Goal: Transaction & Acquisition: Purchase product/service

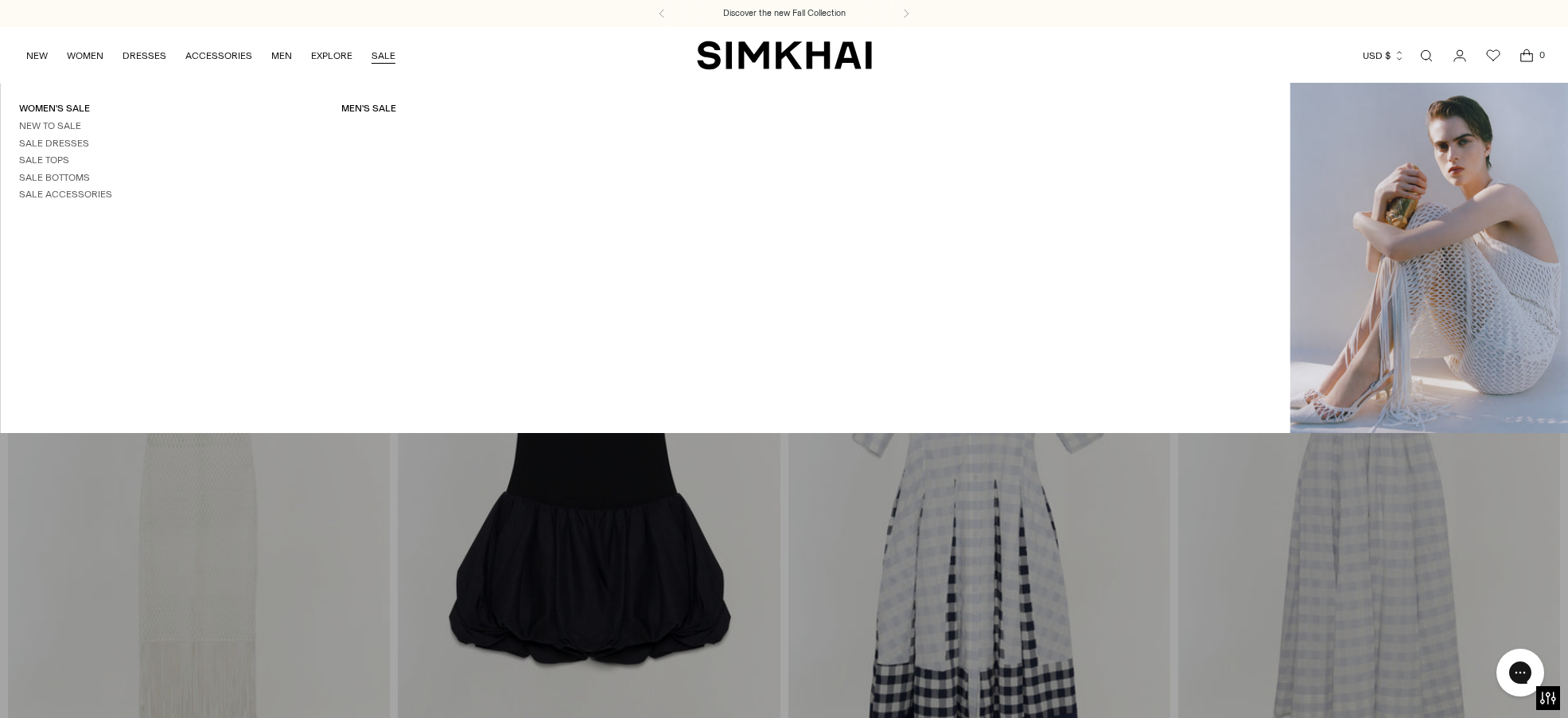
click at [385, 59] on link "SALE" at bounding box center [384, 55] width 24 height 35
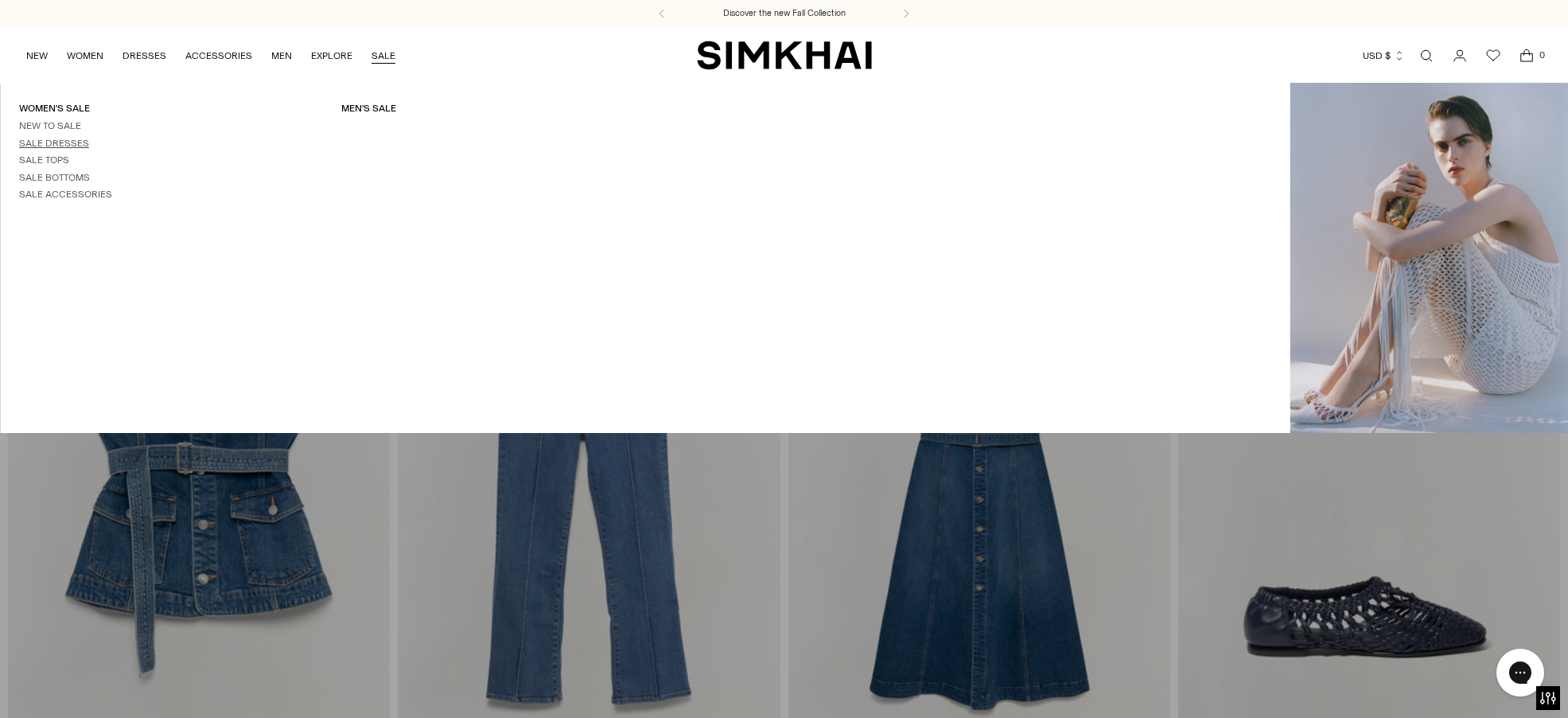
click at [69, 140] on link "Sale Dresses" at bounding box center [54, 143] width 70 height 11
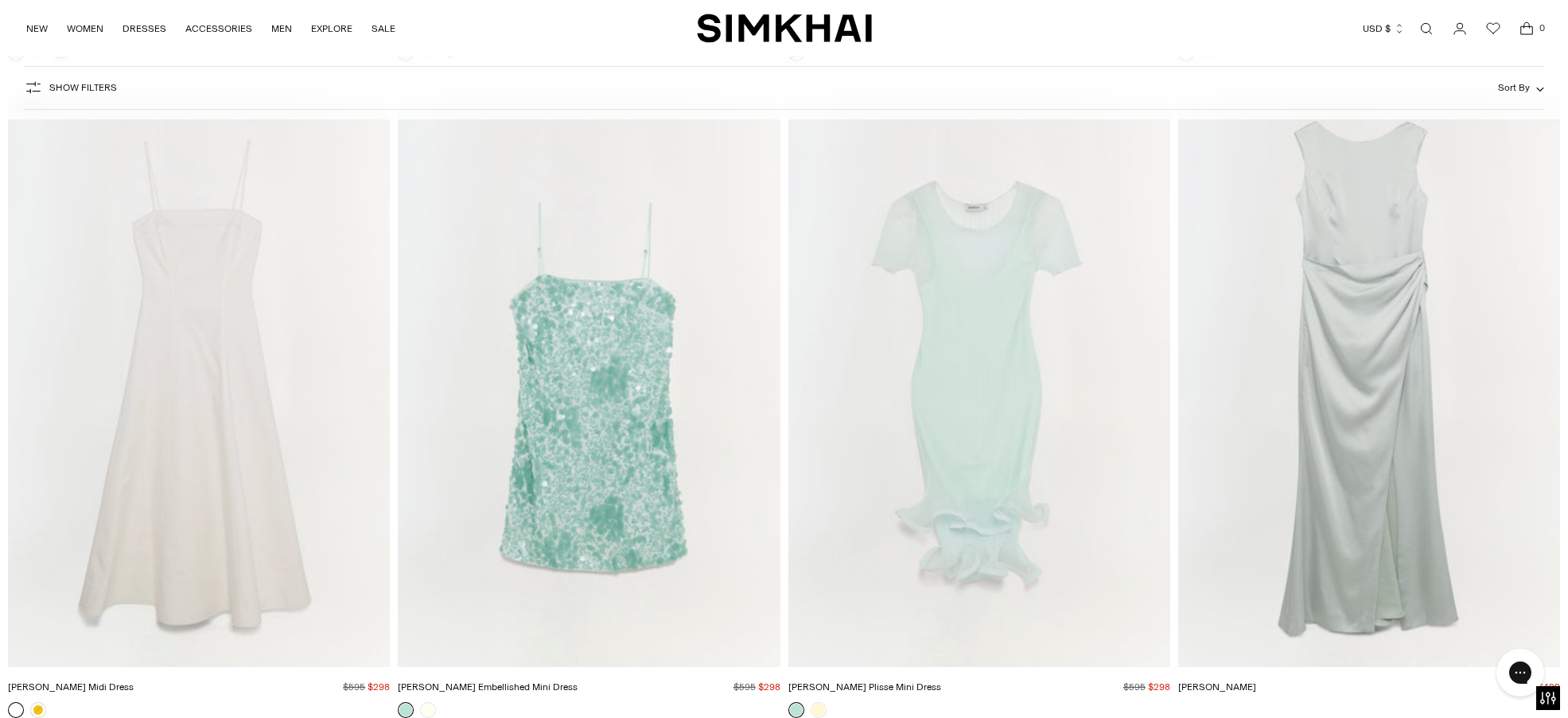
scroll to position [7402, 0]
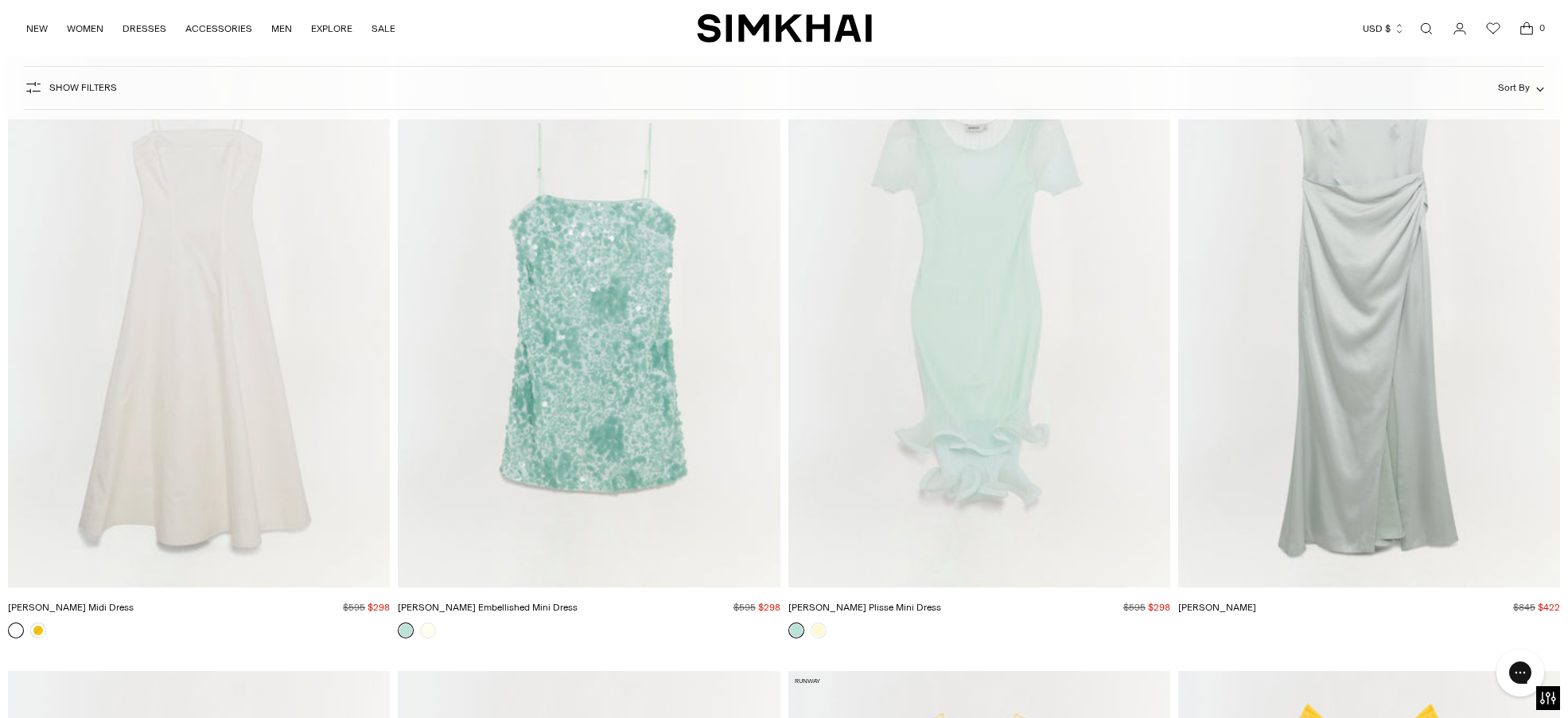
click at [0, 0] on img "Marisol Cotton Midi Dress" at bounding box center [0, 0] width 0 height 0
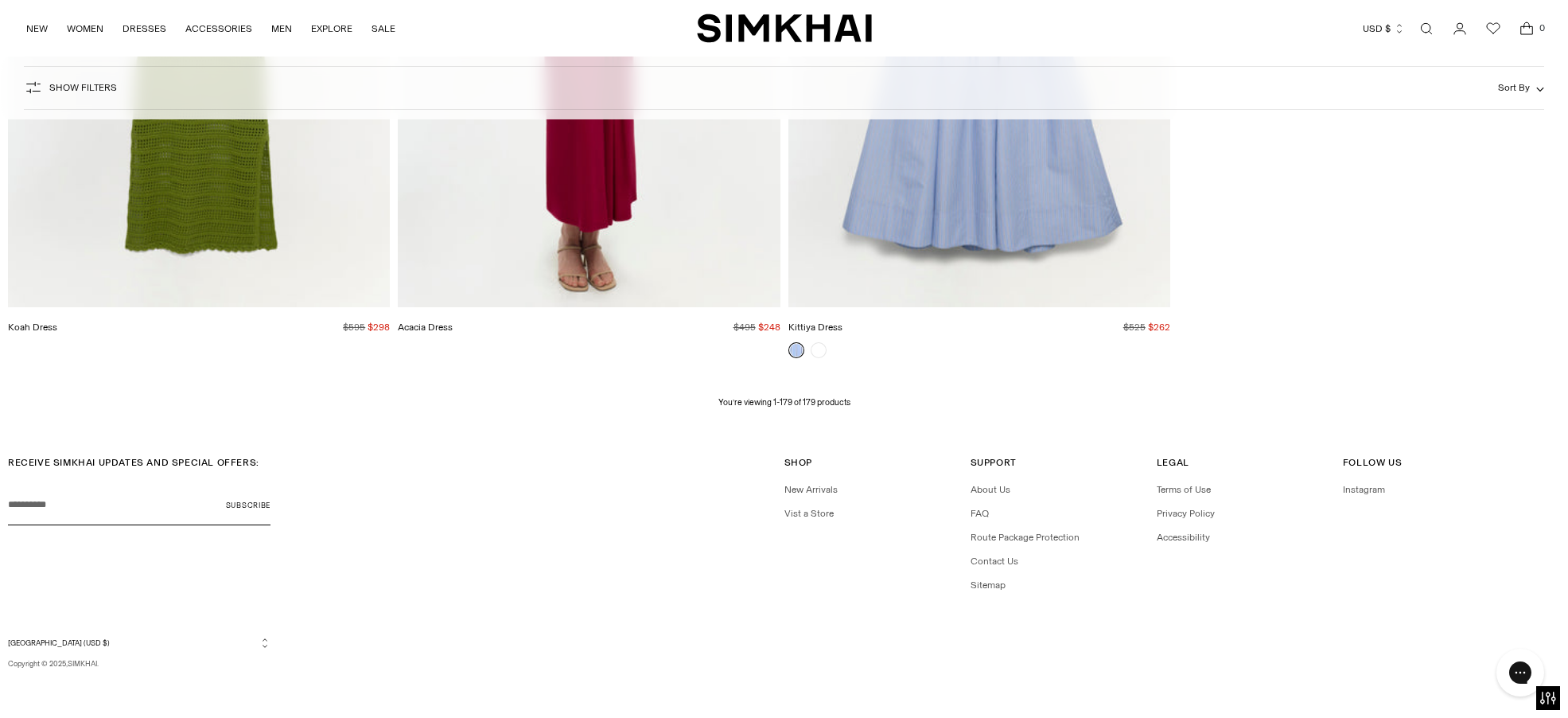
scroll to position [29302, 0]
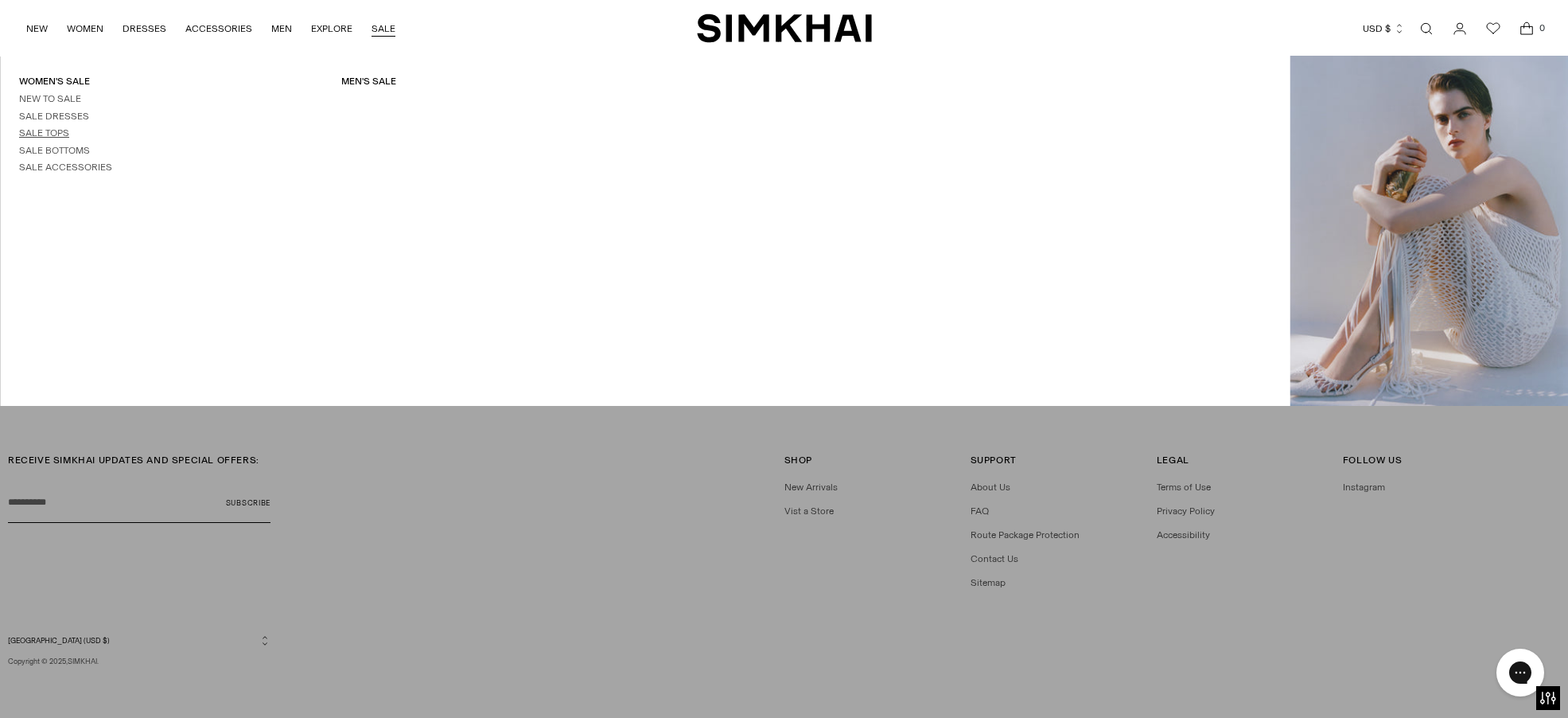
click at [30, 132] on link "Sale Tops" at bounding box center [44, 133] width 50 height 11
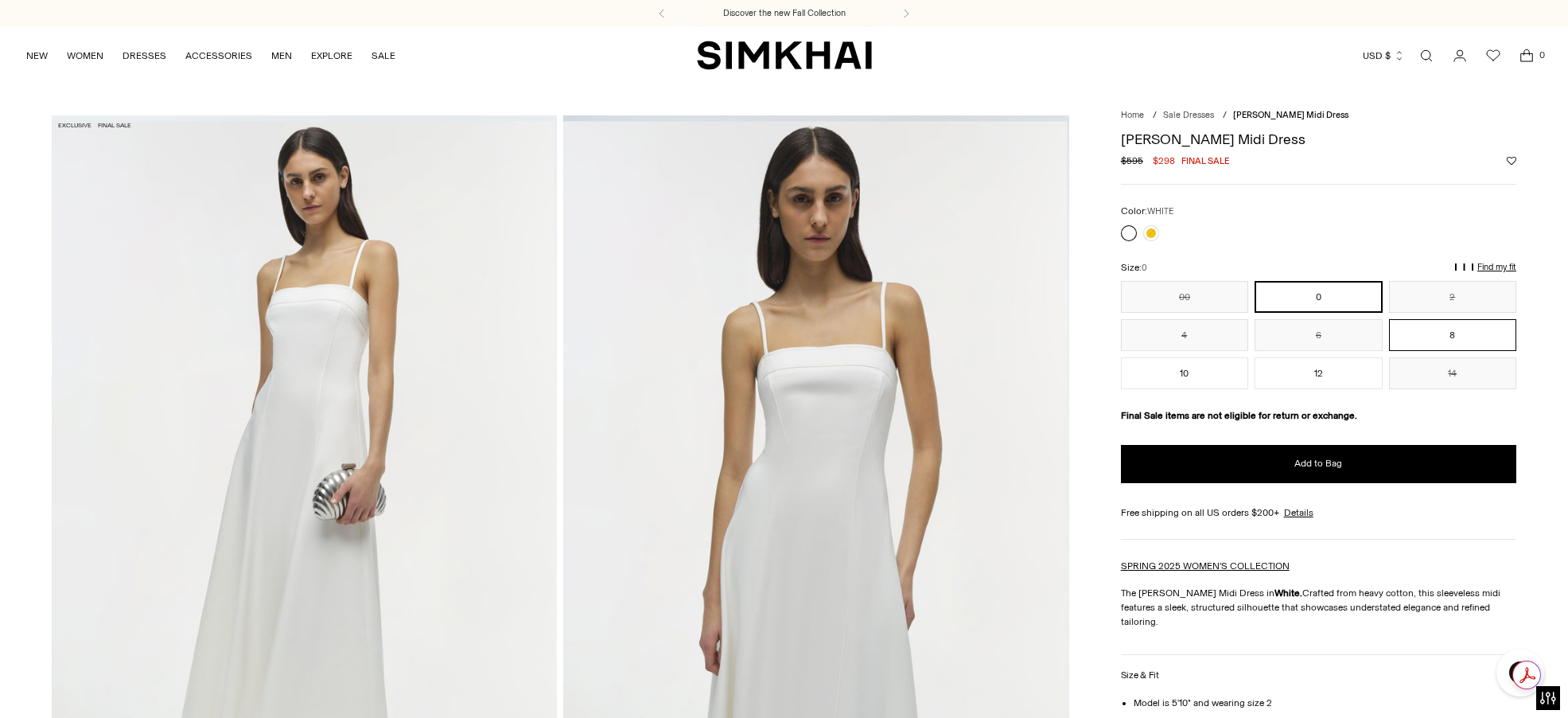
click at [1471, 338] on button "8" at bounding box center [1453, 334] width 128 height 31
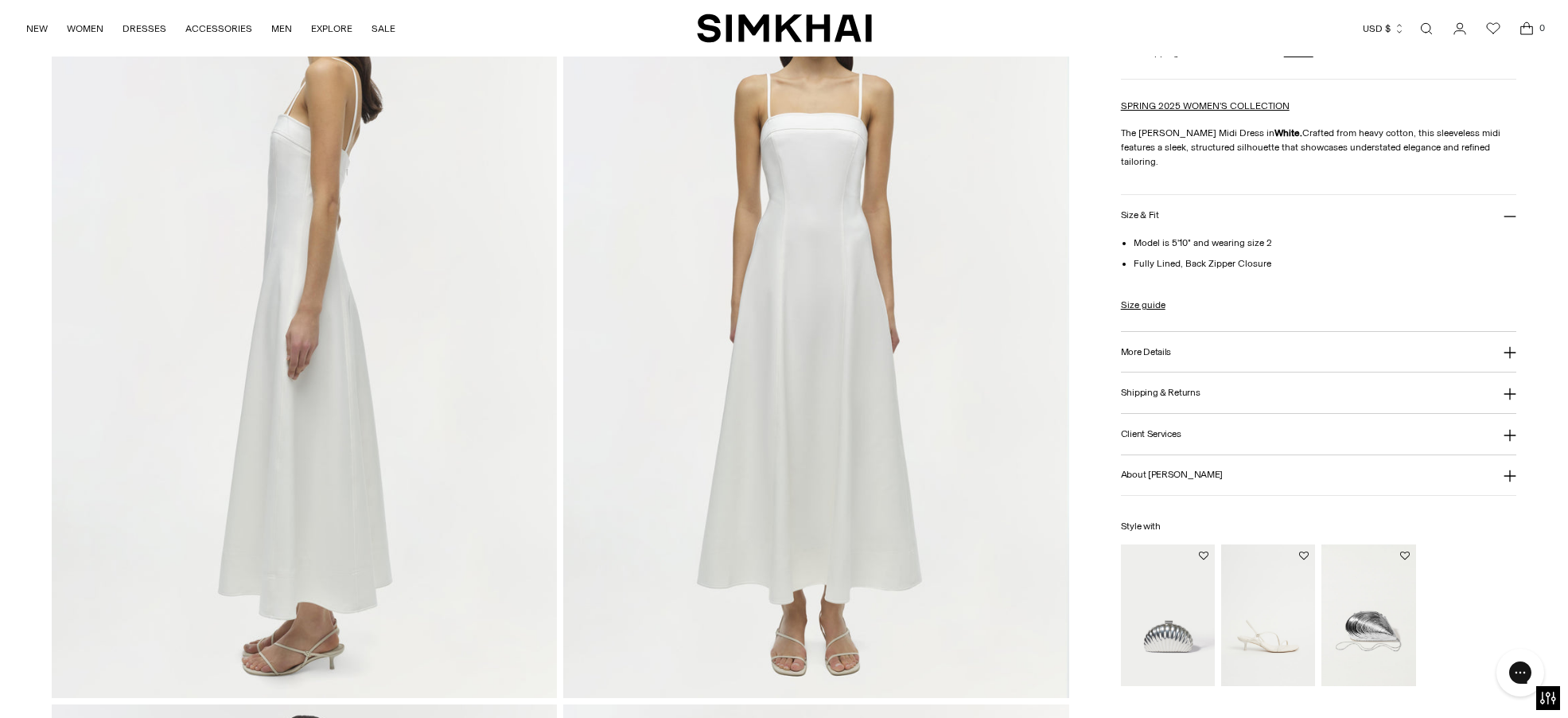
scroll to position [955, 0]
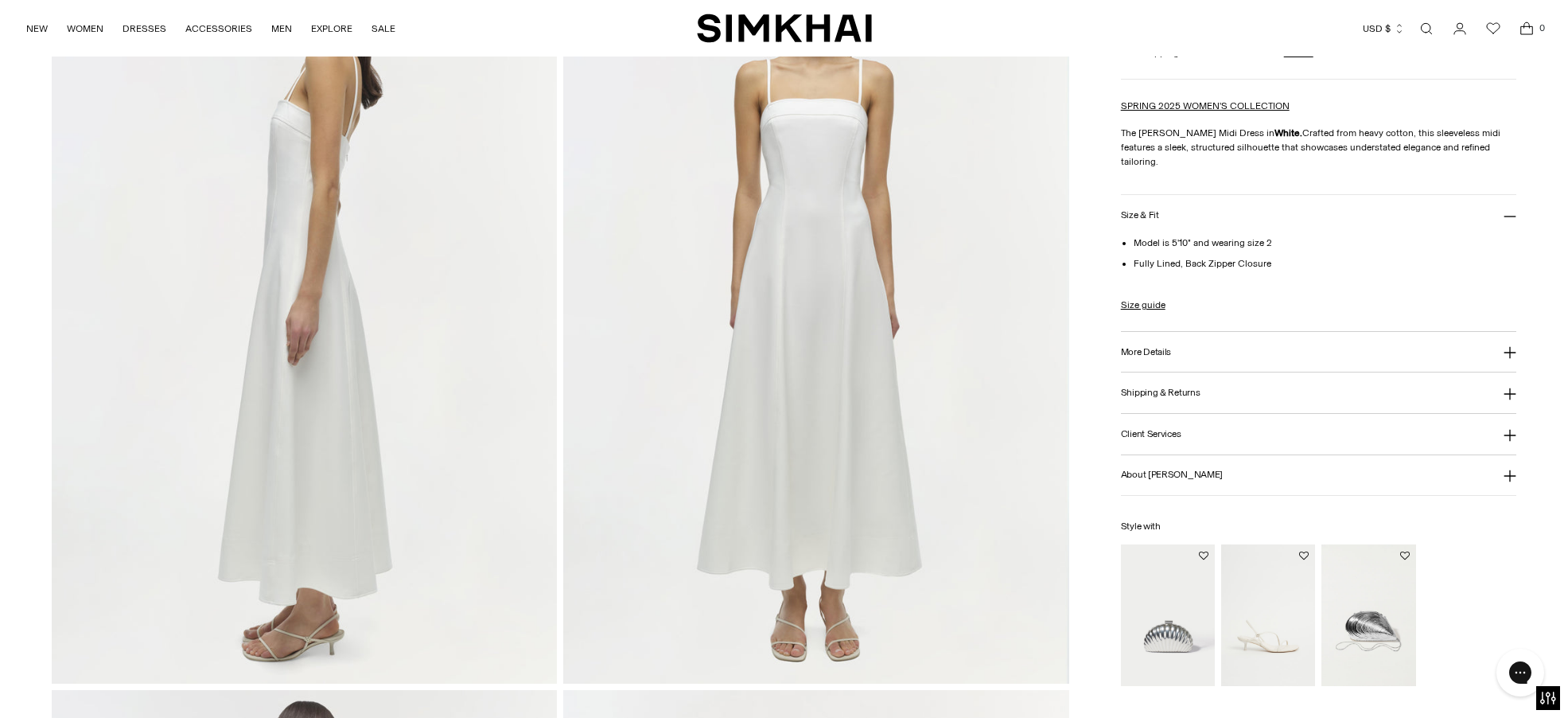
click at [795, 382] on img at bounding box center [816, 304] width 505 height 758
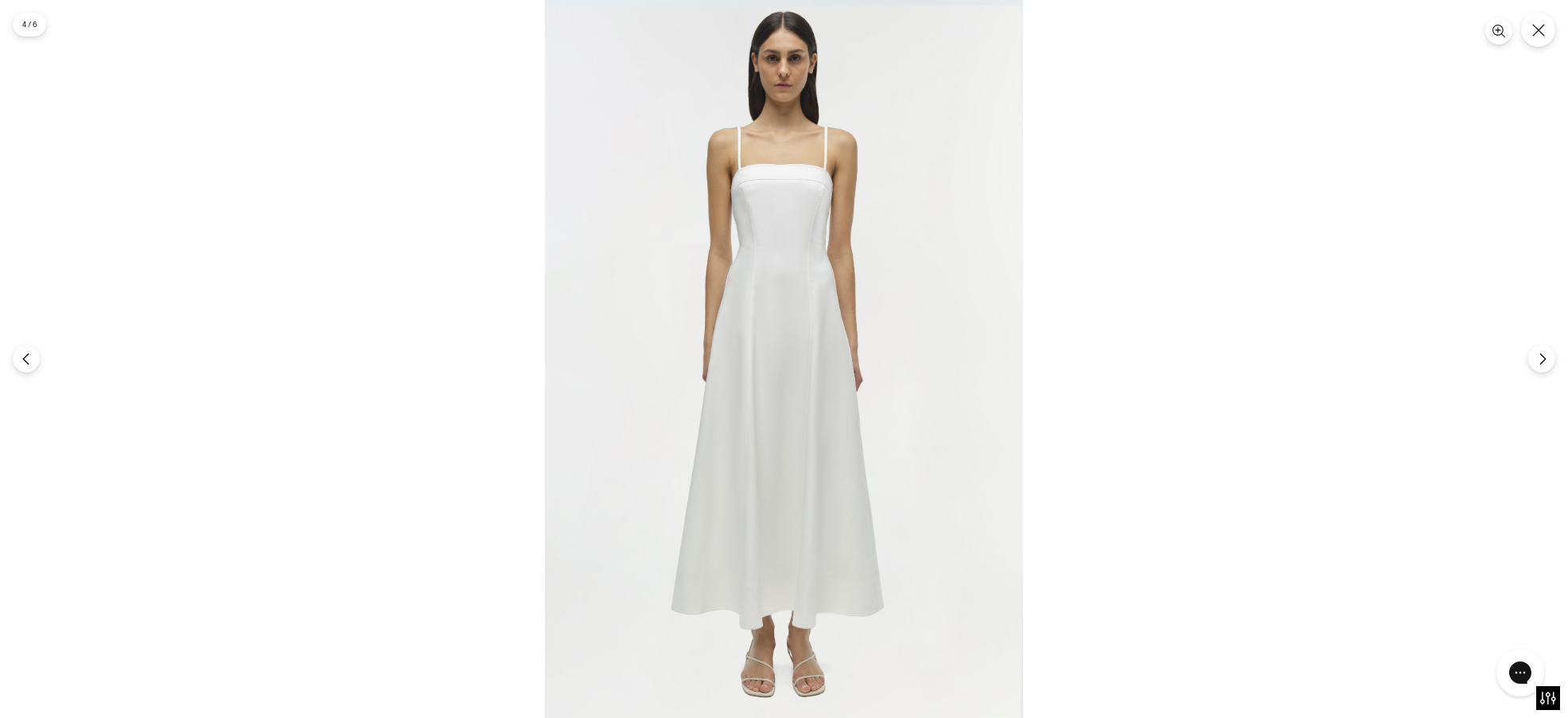
click at [795, 374] on img at bounding box center [784, 359] width 478 height 718
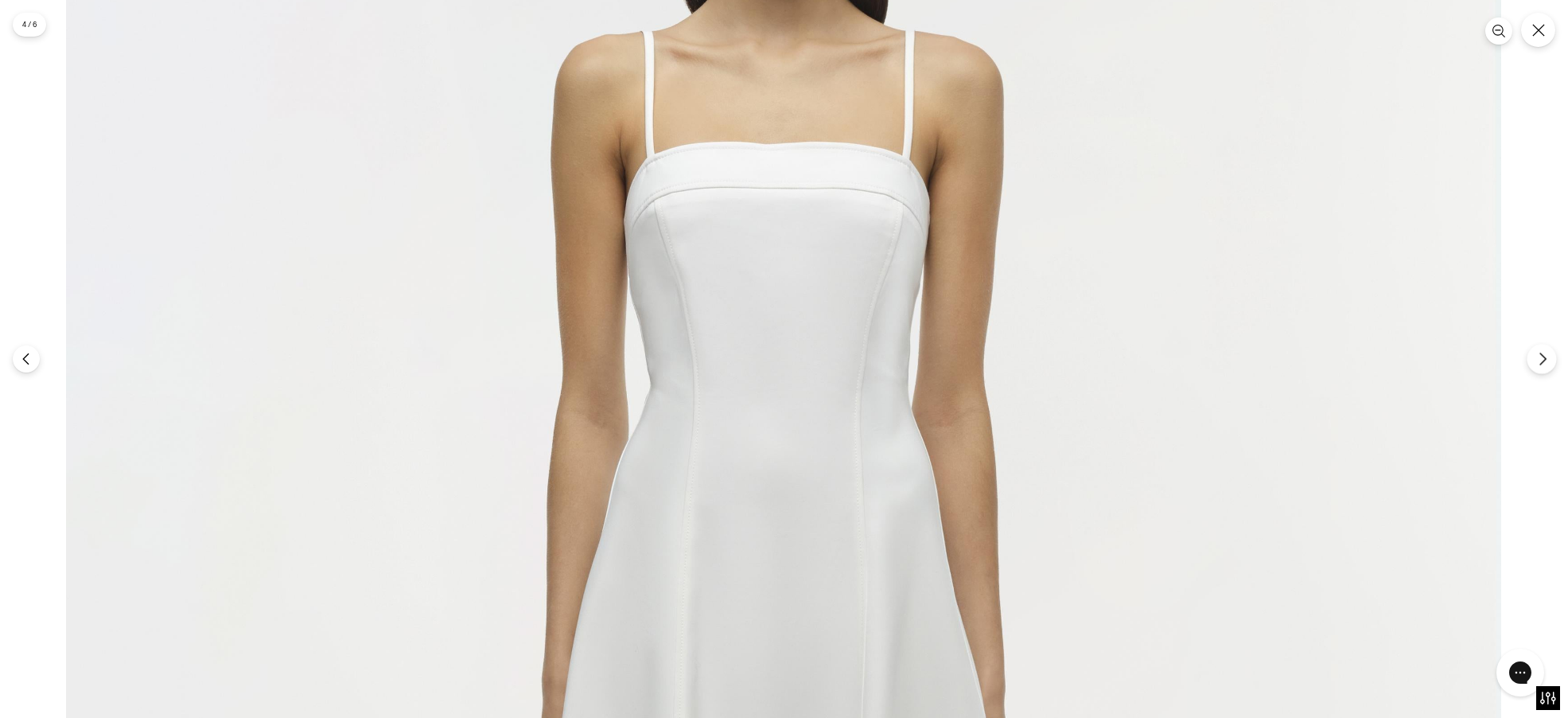
click at [1547, 365] on icon "Next" at bounding box center [1543, 359] width 15 height 15
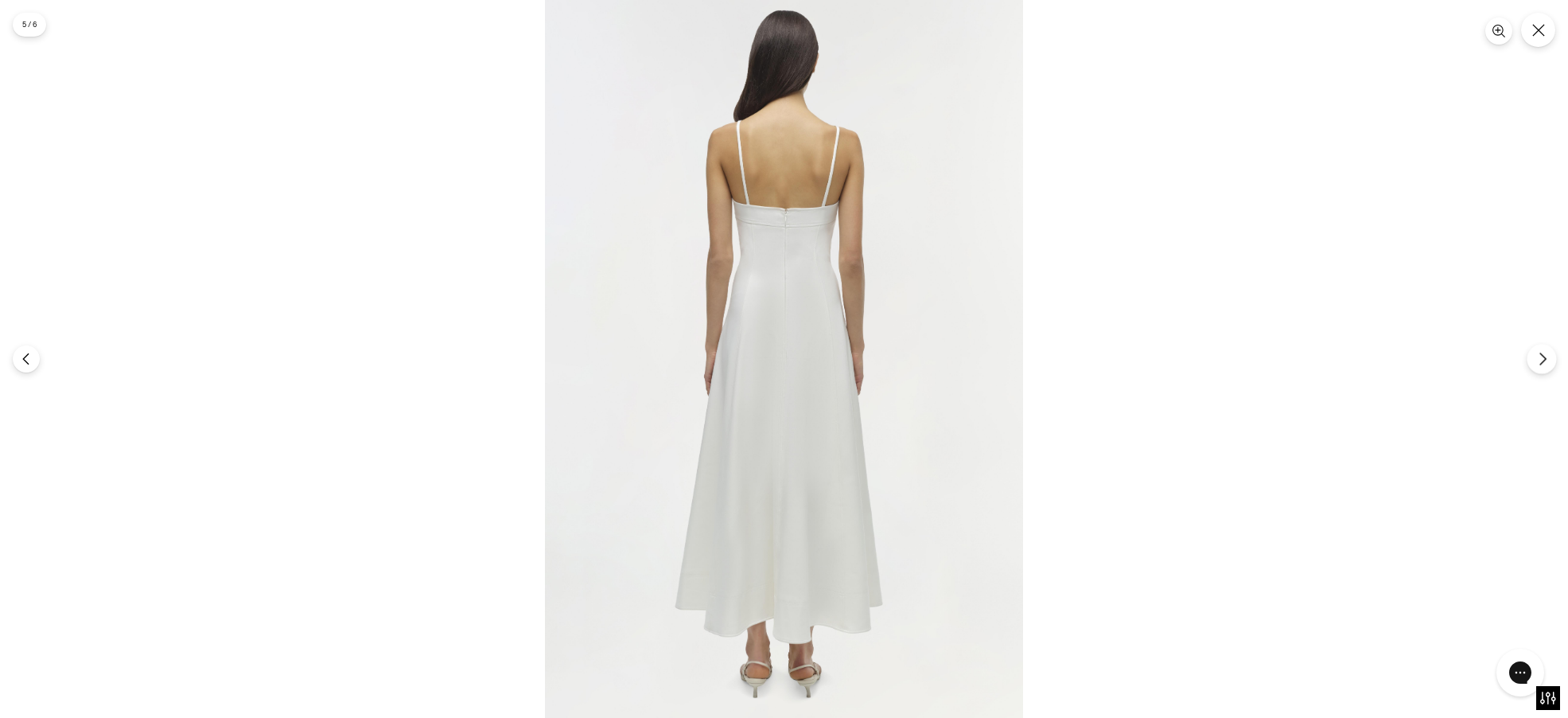
click at [1547, 365] on icon "Next" at bounding box center [1543, 359] width 15 height 15
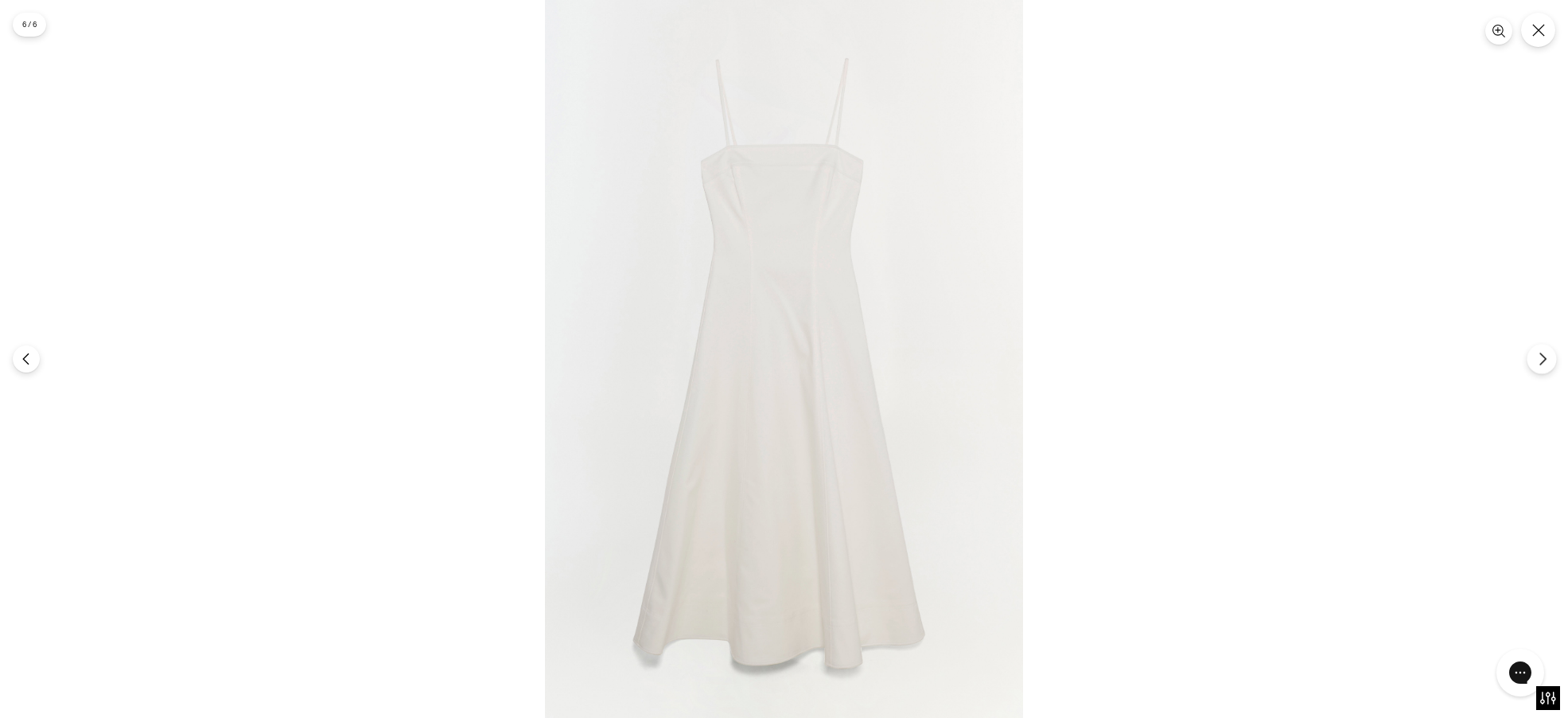
click at [1547, 365] on icon "Next" at bounding box center [1543, 359] width 15 height 15
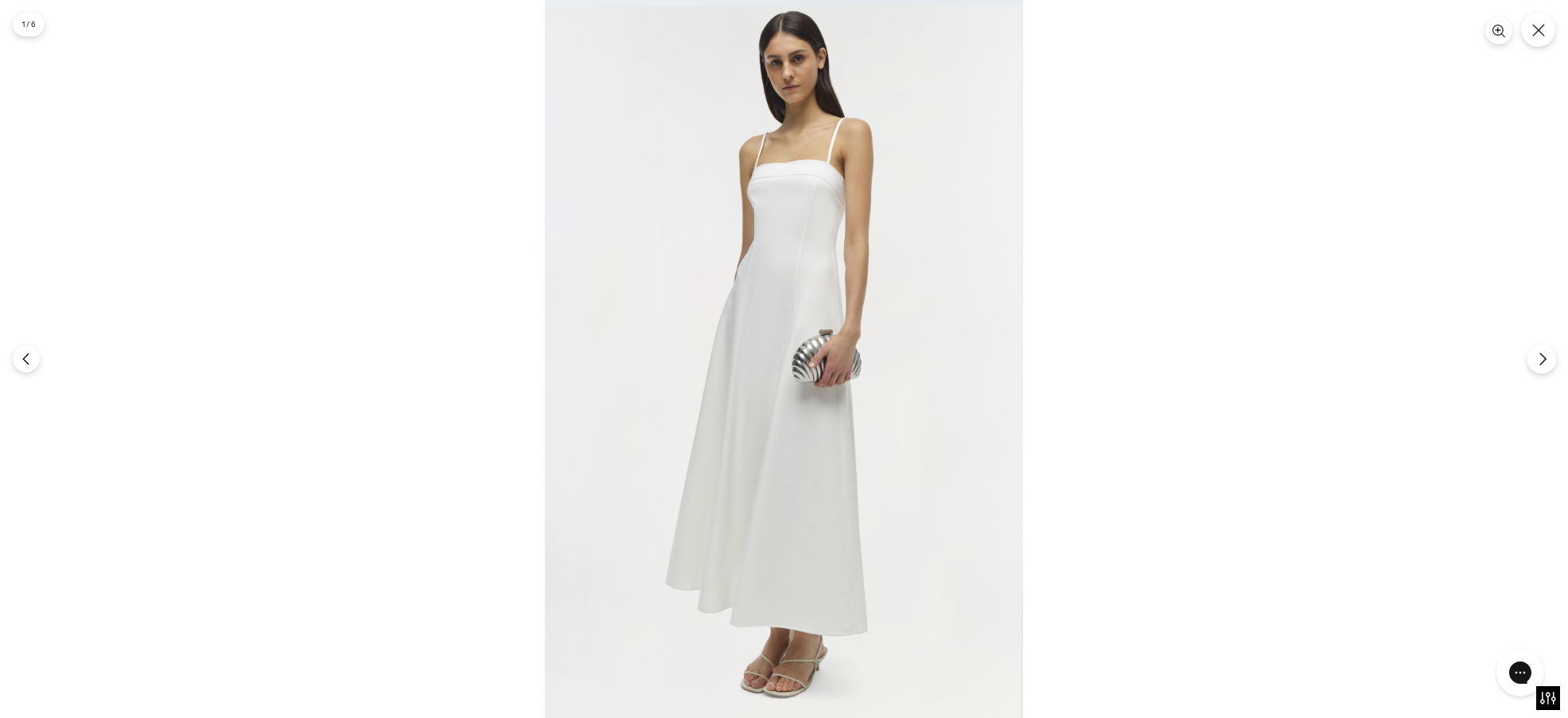
click at [1547, 365] on icon "Next" at bounding box center [1543, 359] width 15 height 15
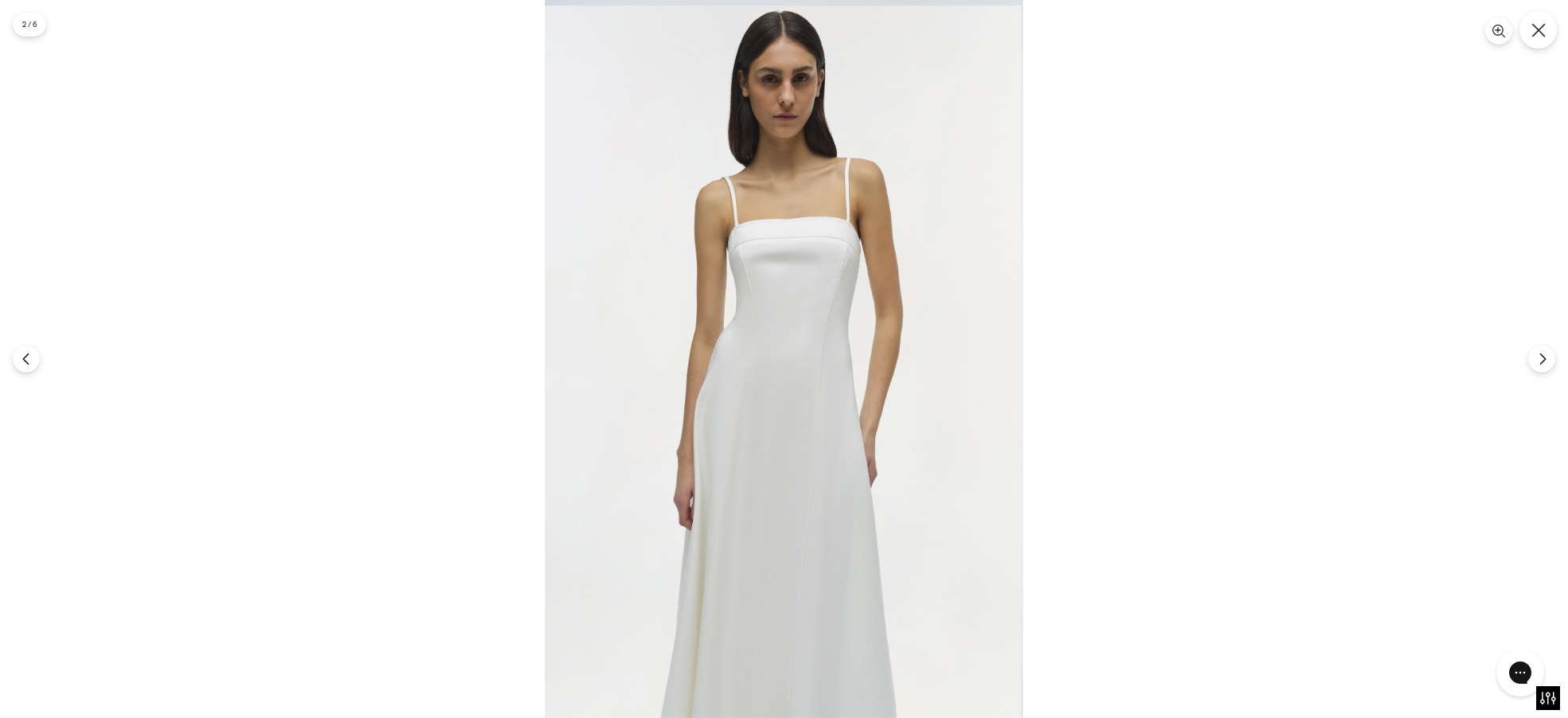
click at [1535, 36] on icon "Close" at bounding box center [1539, 31] width 15 height 15
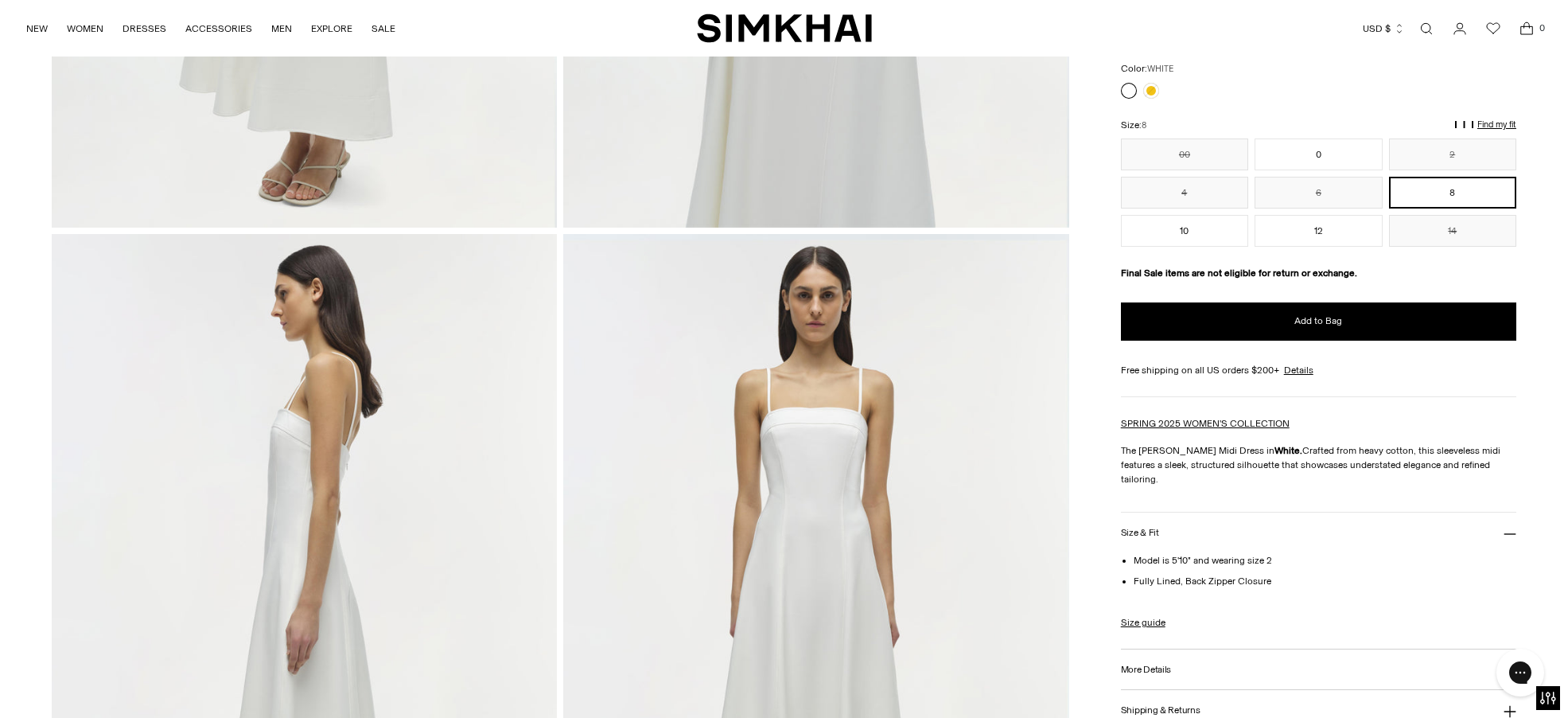
scroll to position [636, 0]
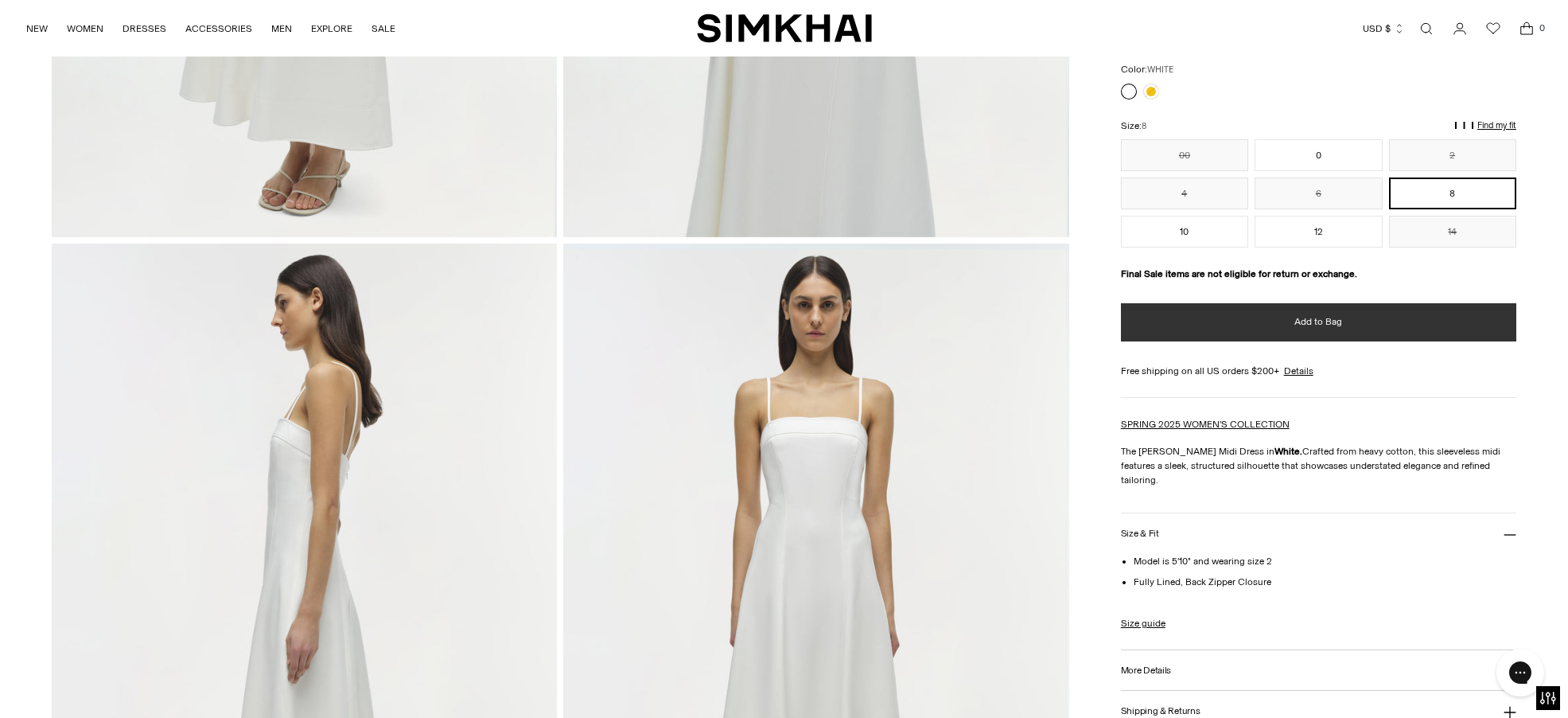
click at [1352, 328] on button "Add to Bag" at bounding box center [1319, 321] width 396 height 38
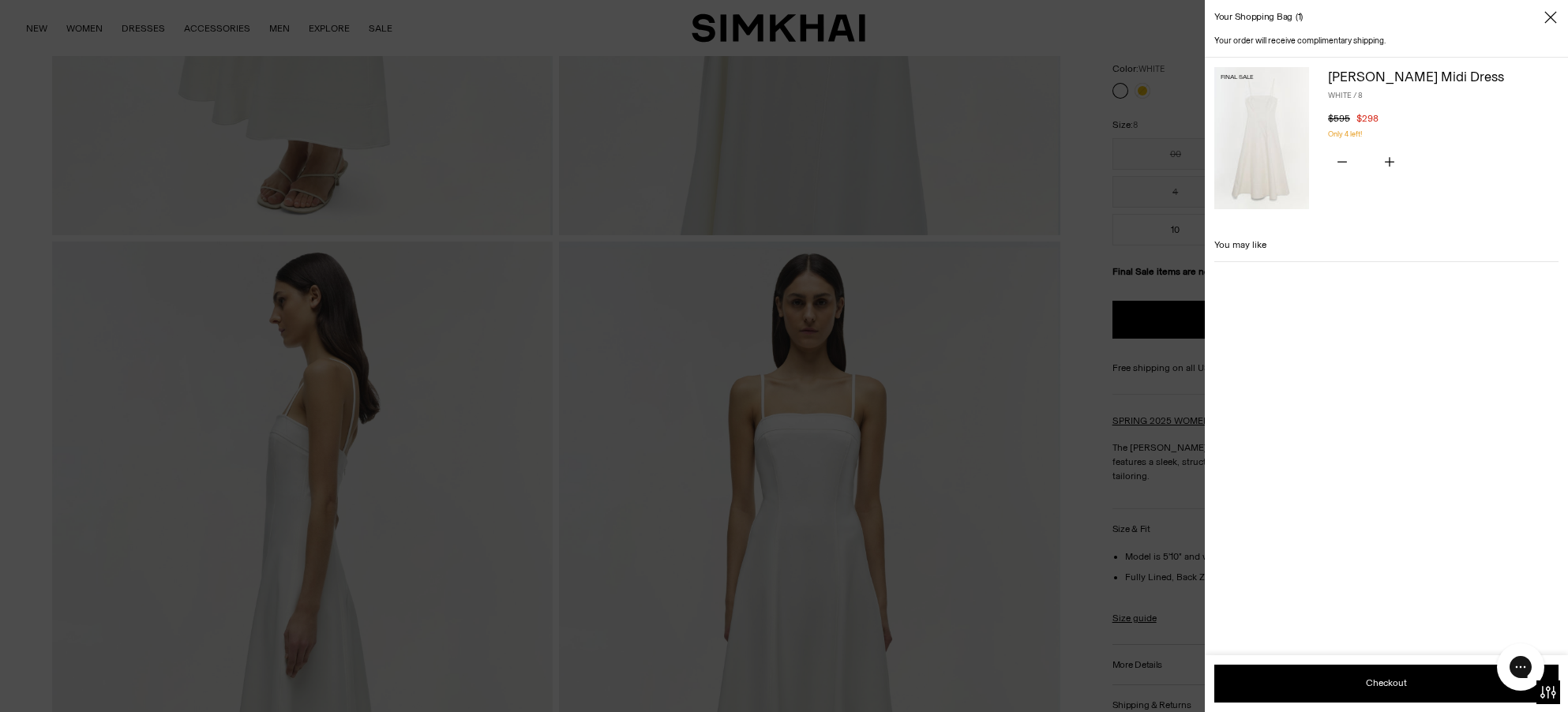
click at [621, 386] on div at bounding box center [784, 356] width 1568 height 712
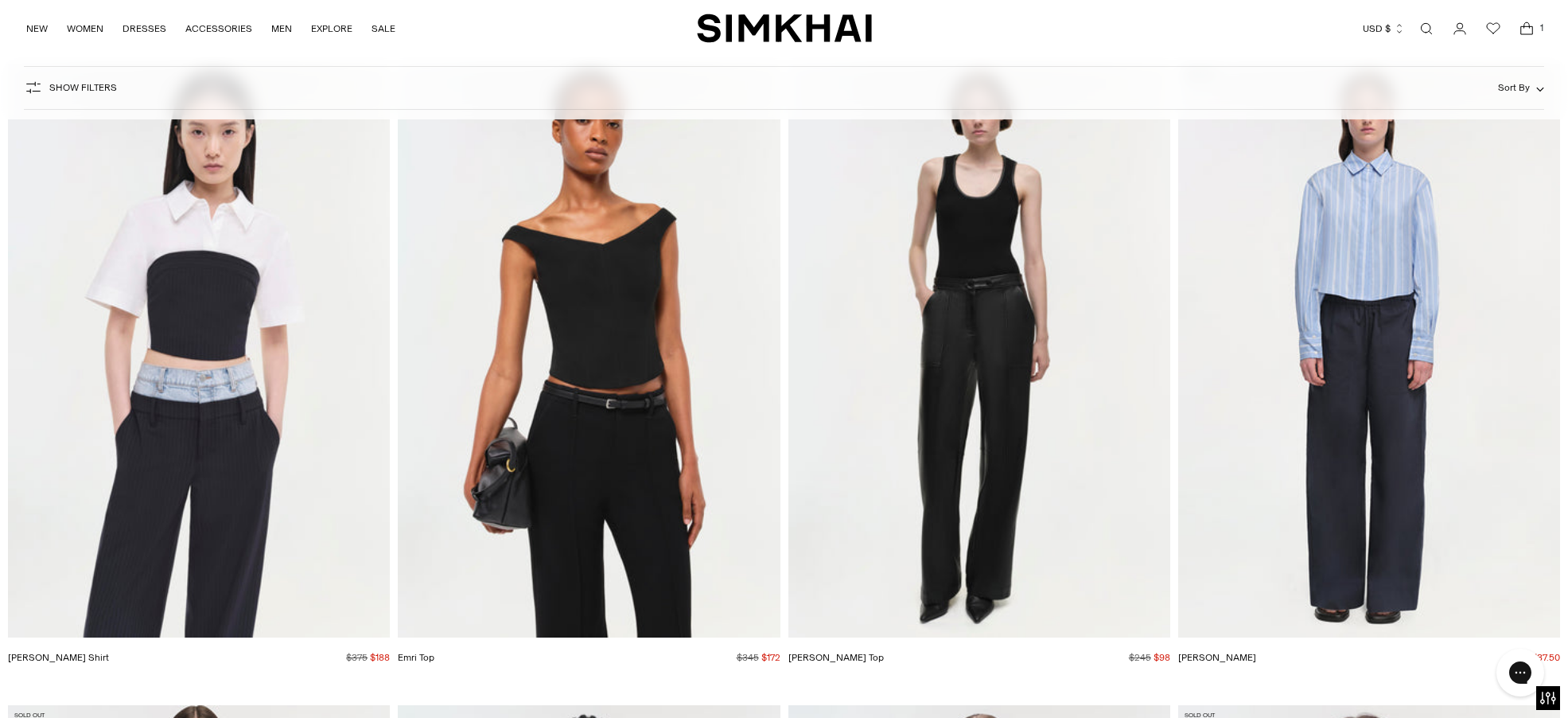
scroll to position [4696, 0]
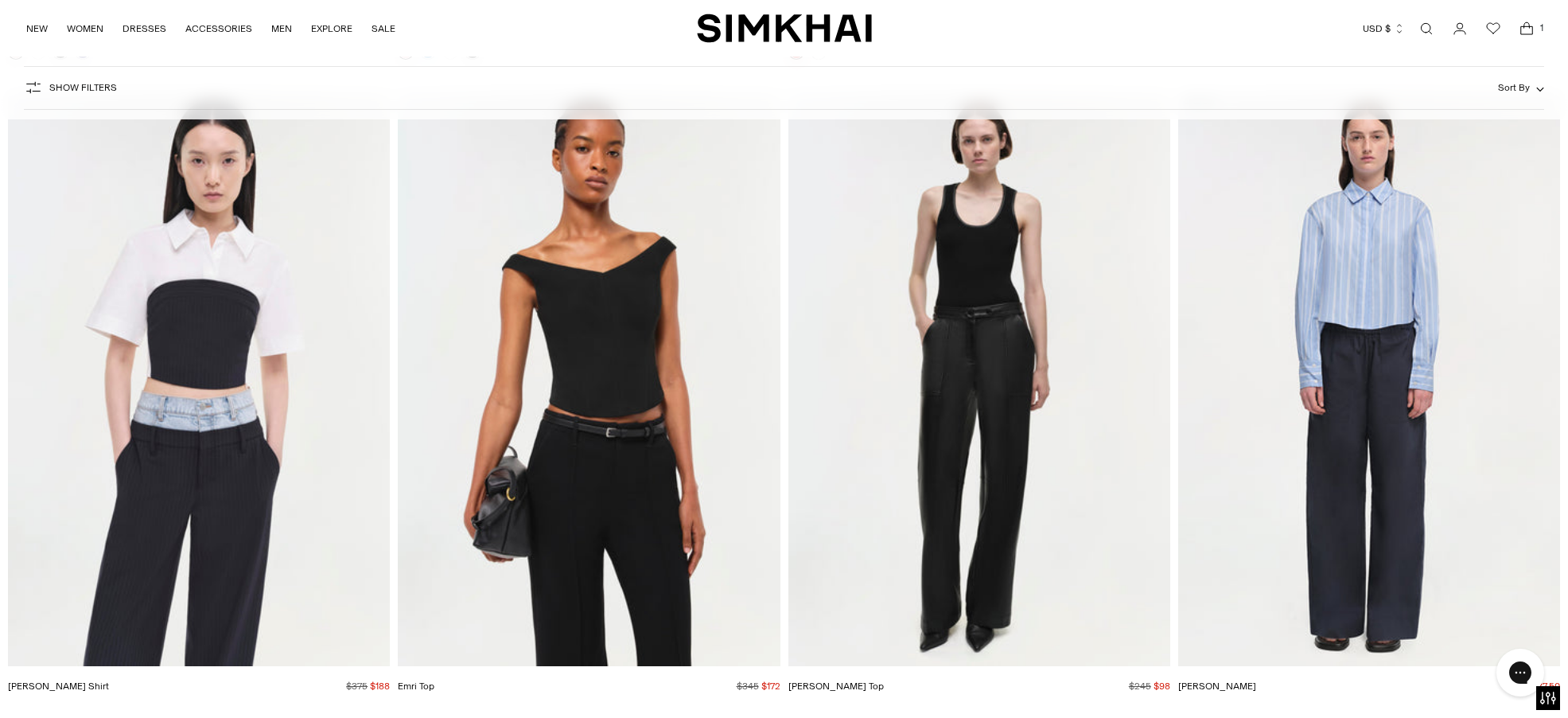
click at [0, 0] on img "Cobain Top" at bounding box center [0, 0] width 0 height 0
click at [0, 0] on img "Emri Top" at bounding box center [0, 0] width 0 height 0
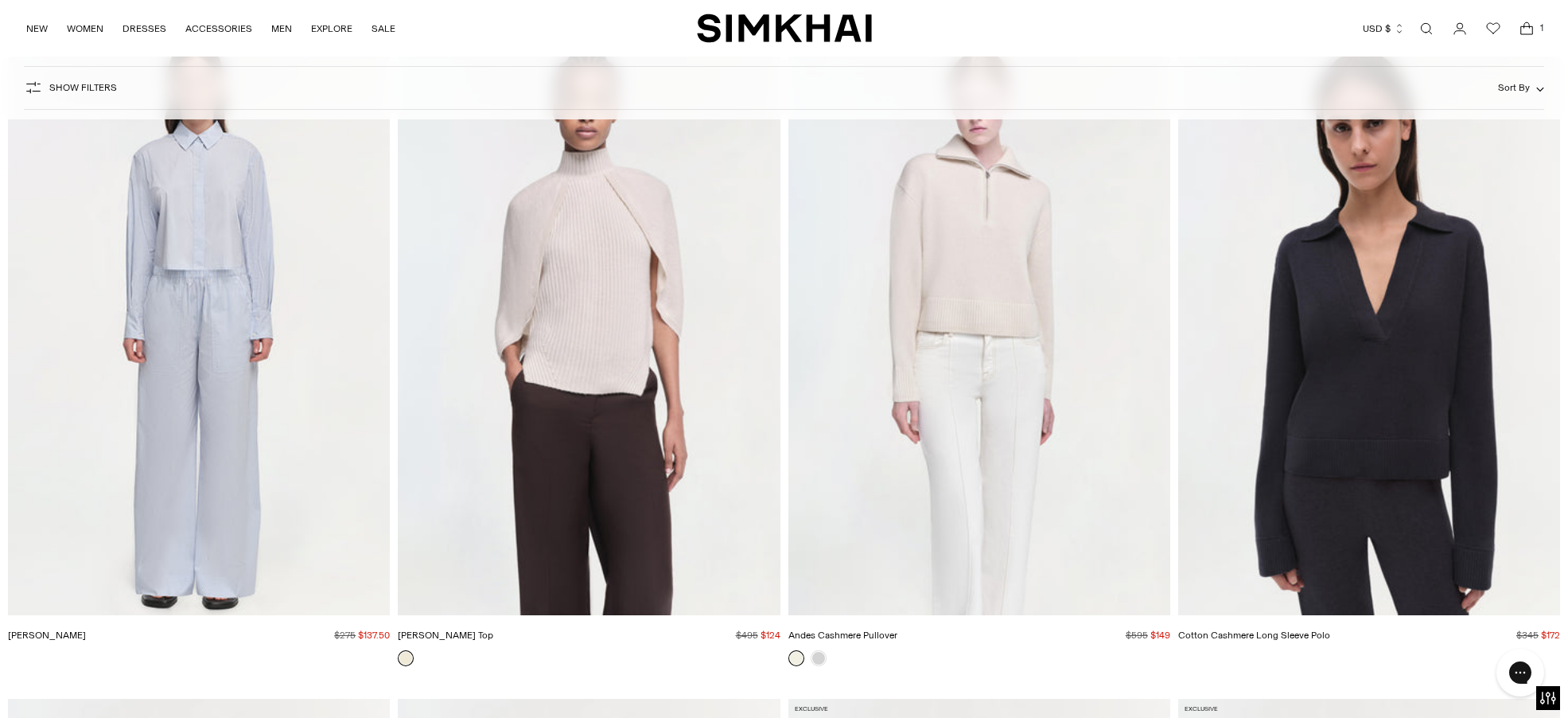
scroll to position [5413, 0]
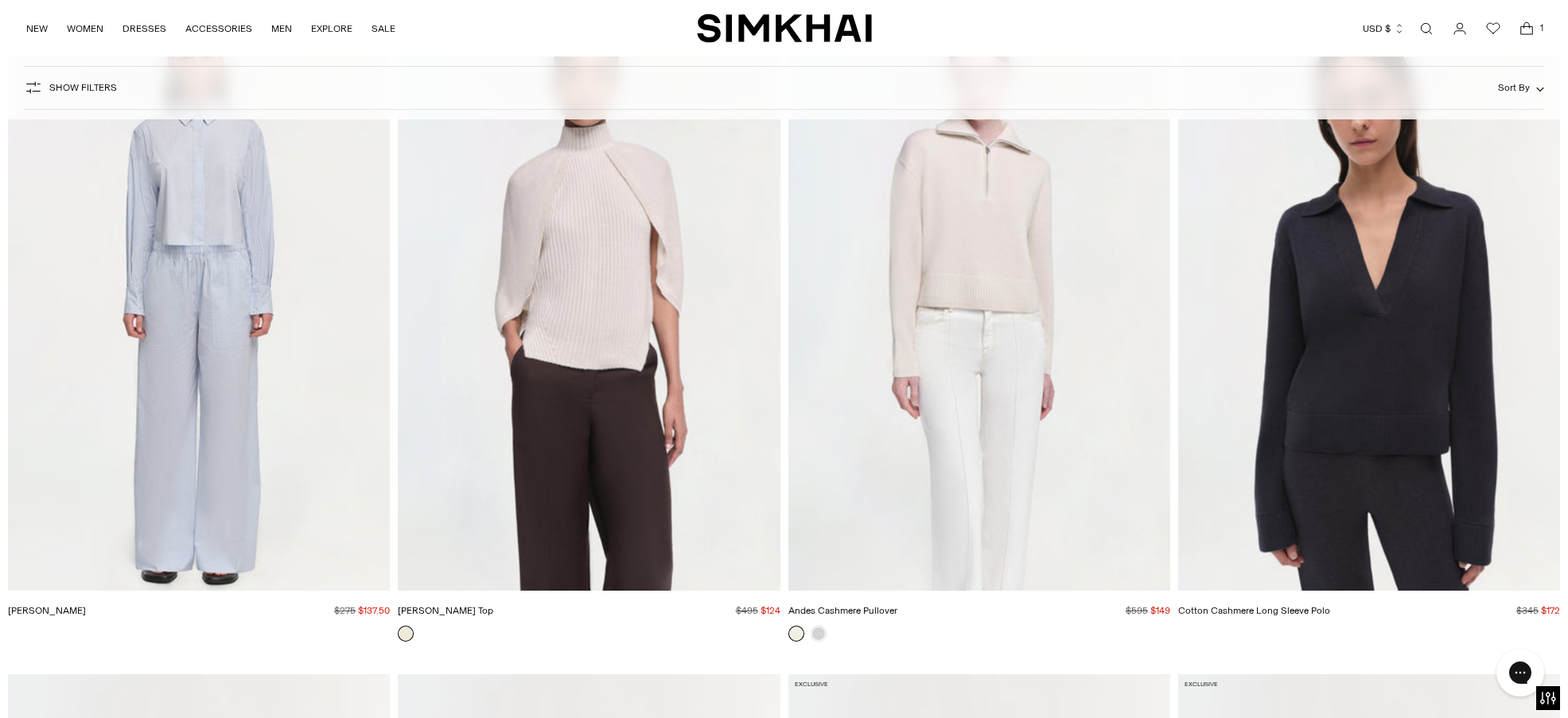
click at [0, 0] on img "Jeannie Cashmere Top" at bounding box center [0, 0] width 0 height 0
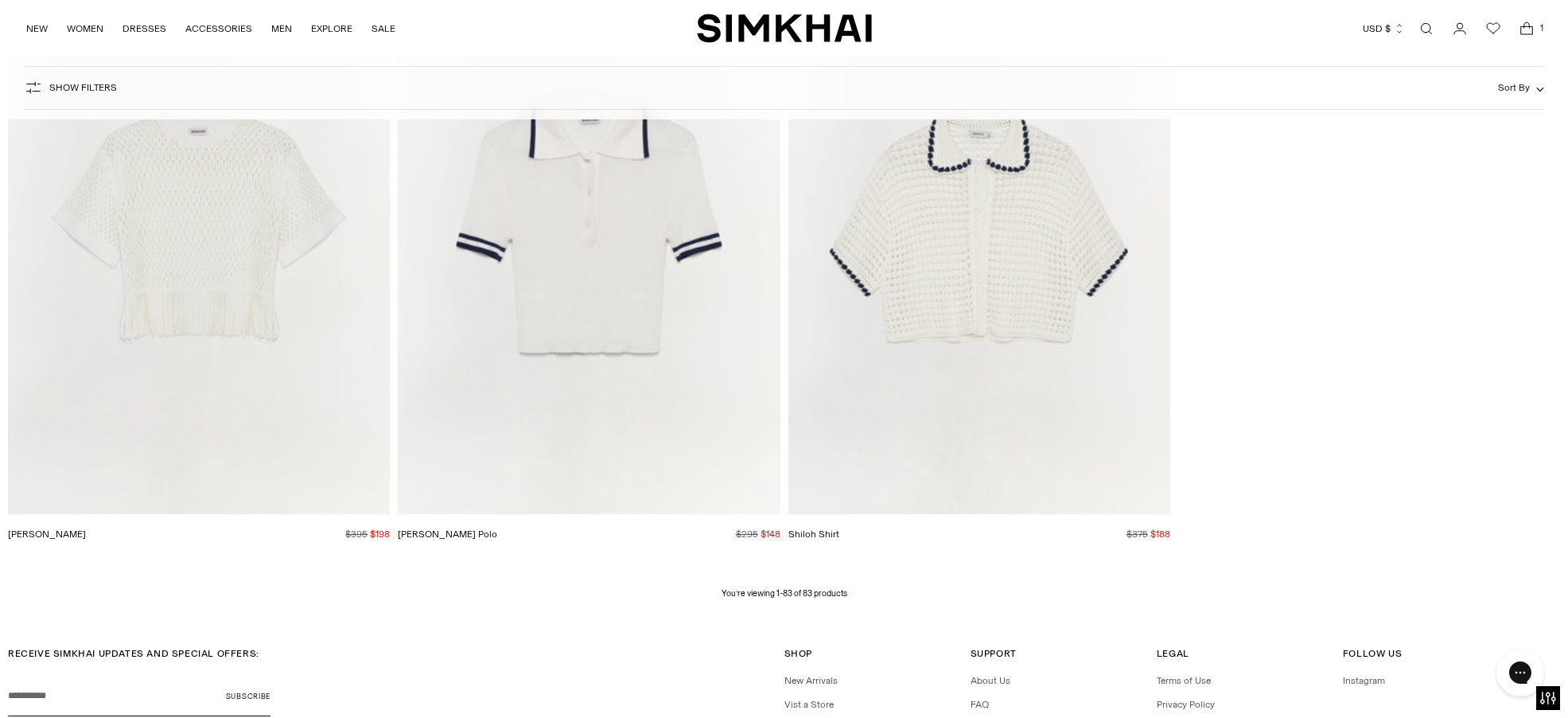
scroll to position [13518, 0]
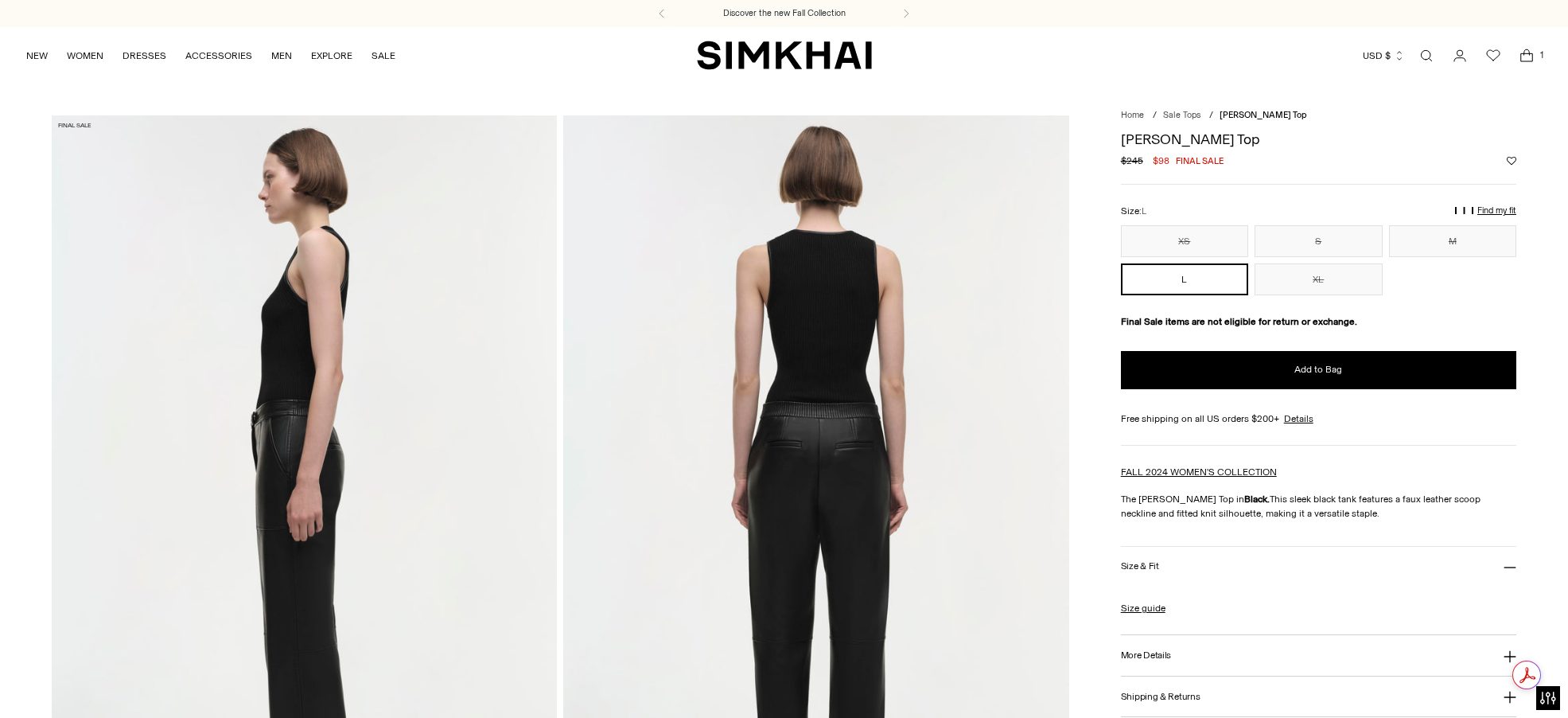
click at [292, 290] on img at bounding box center [304, 494] width 505 height 758
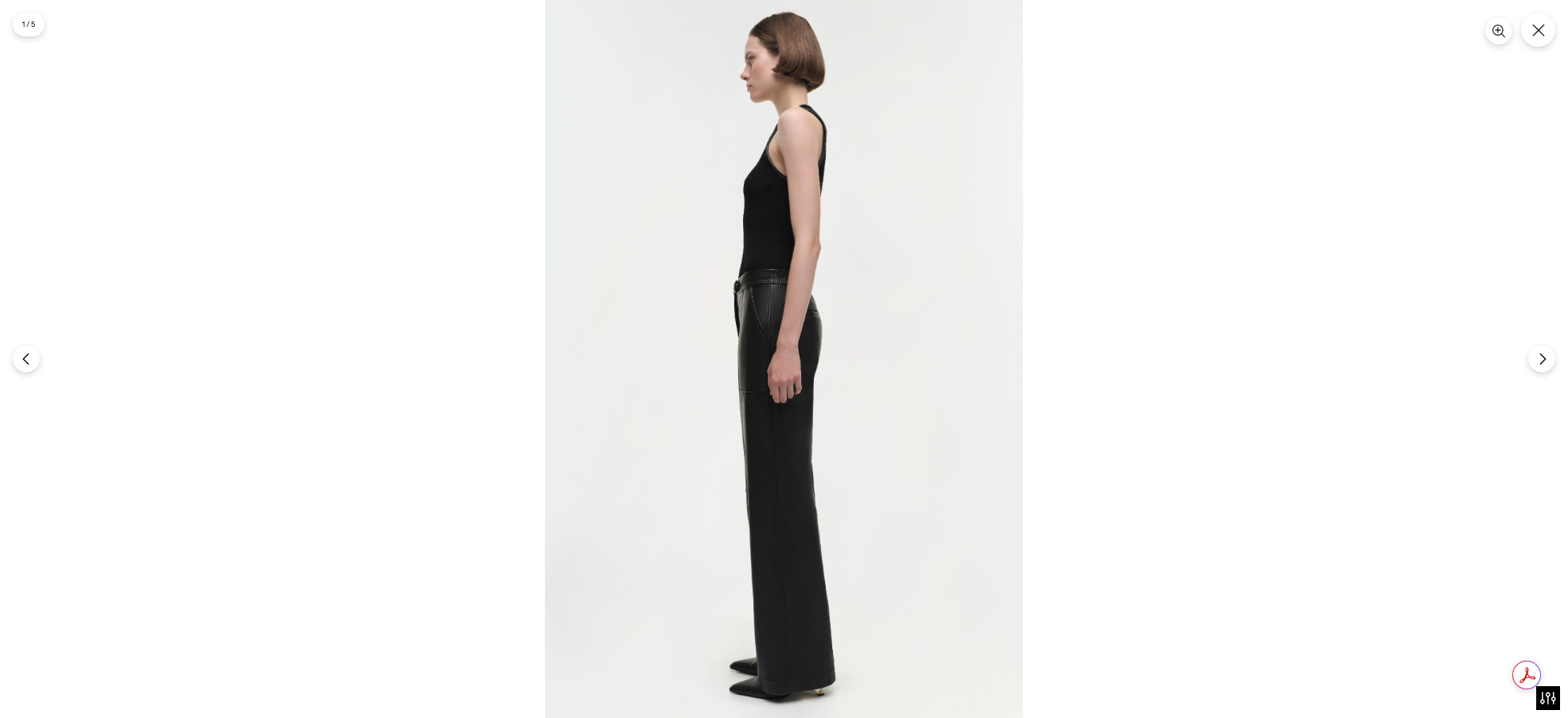
click at [754, 192] on img at bounding box center [784, 359] width 478 height 718
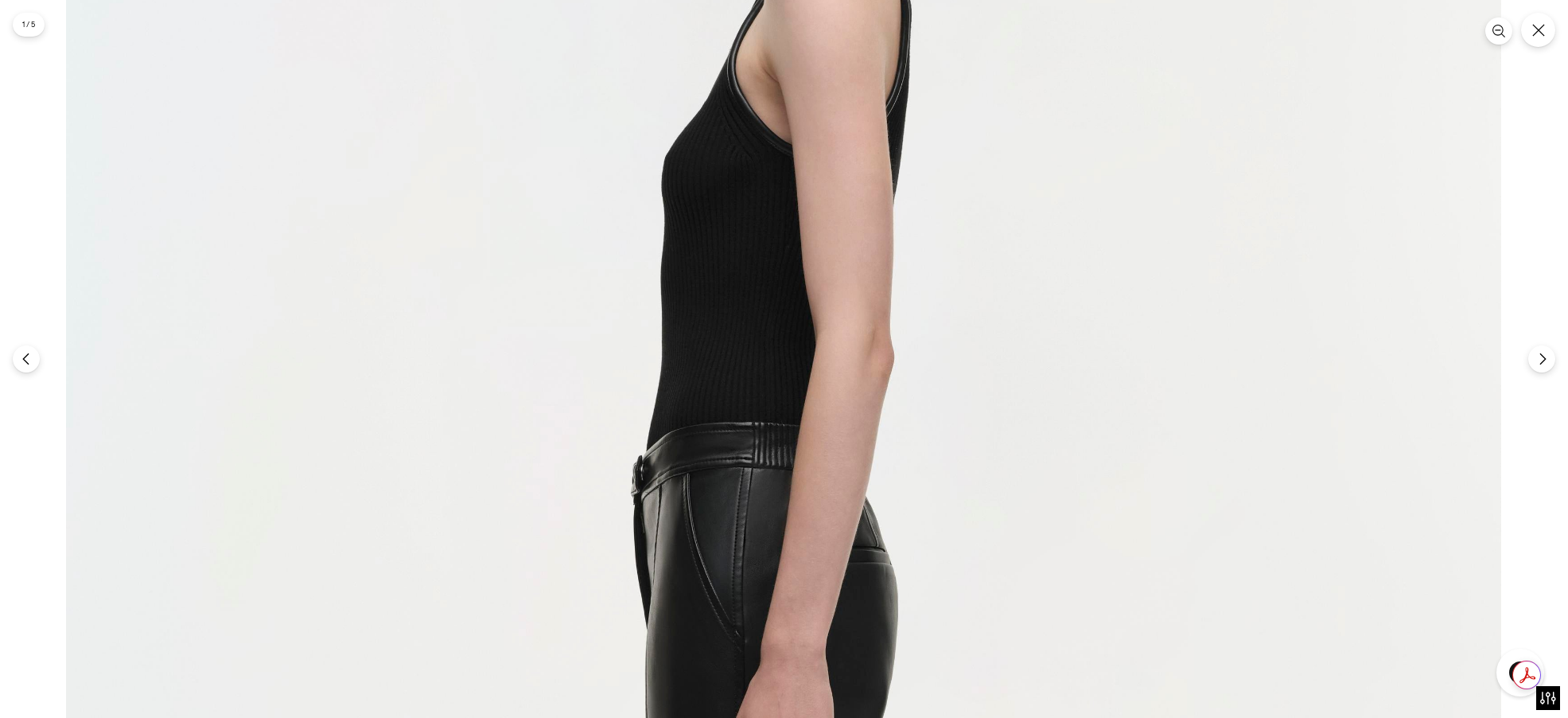
click at [785, 69] on img at bounding box center [784, 691] width 1436 height 2154
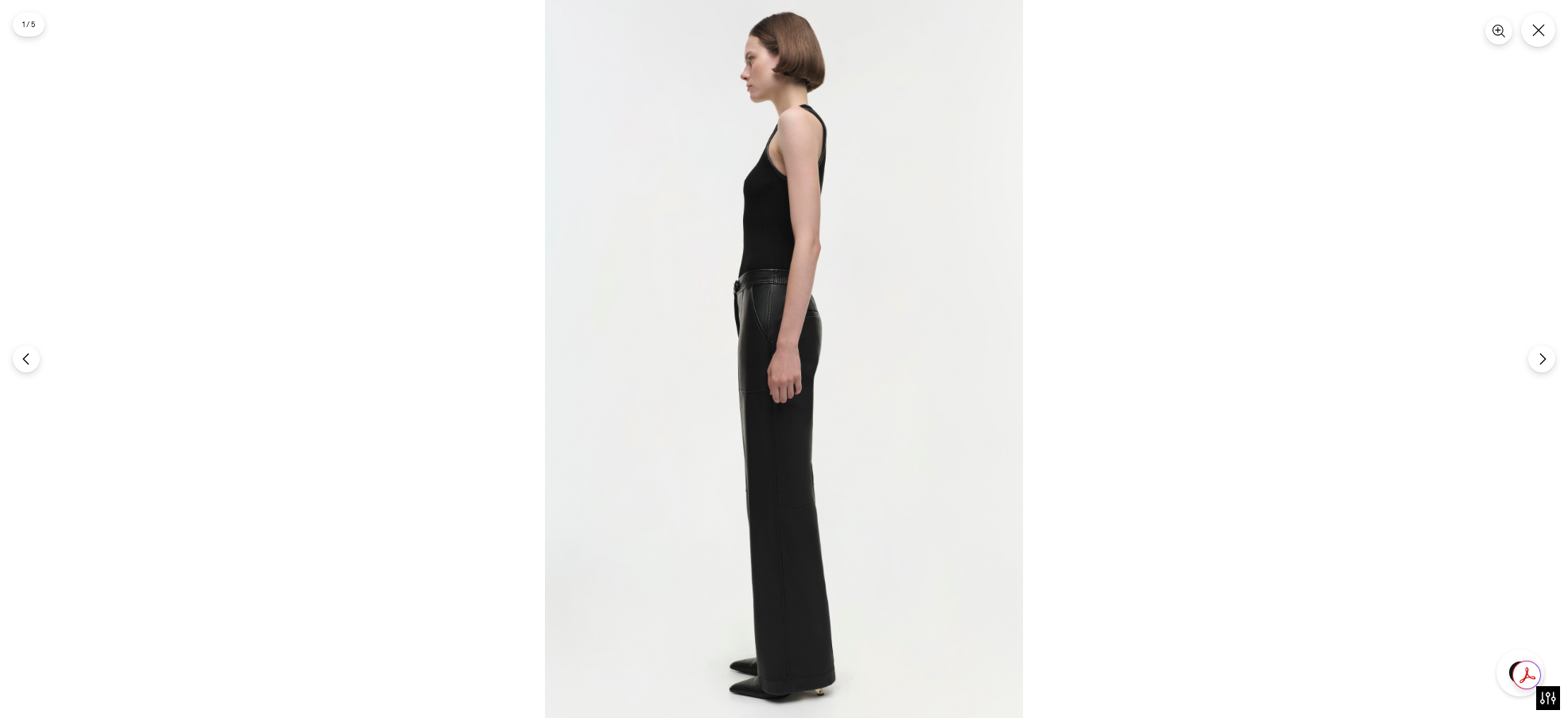
click at [784, 69] on img at bounding box center [784, 359] width 478 height 718
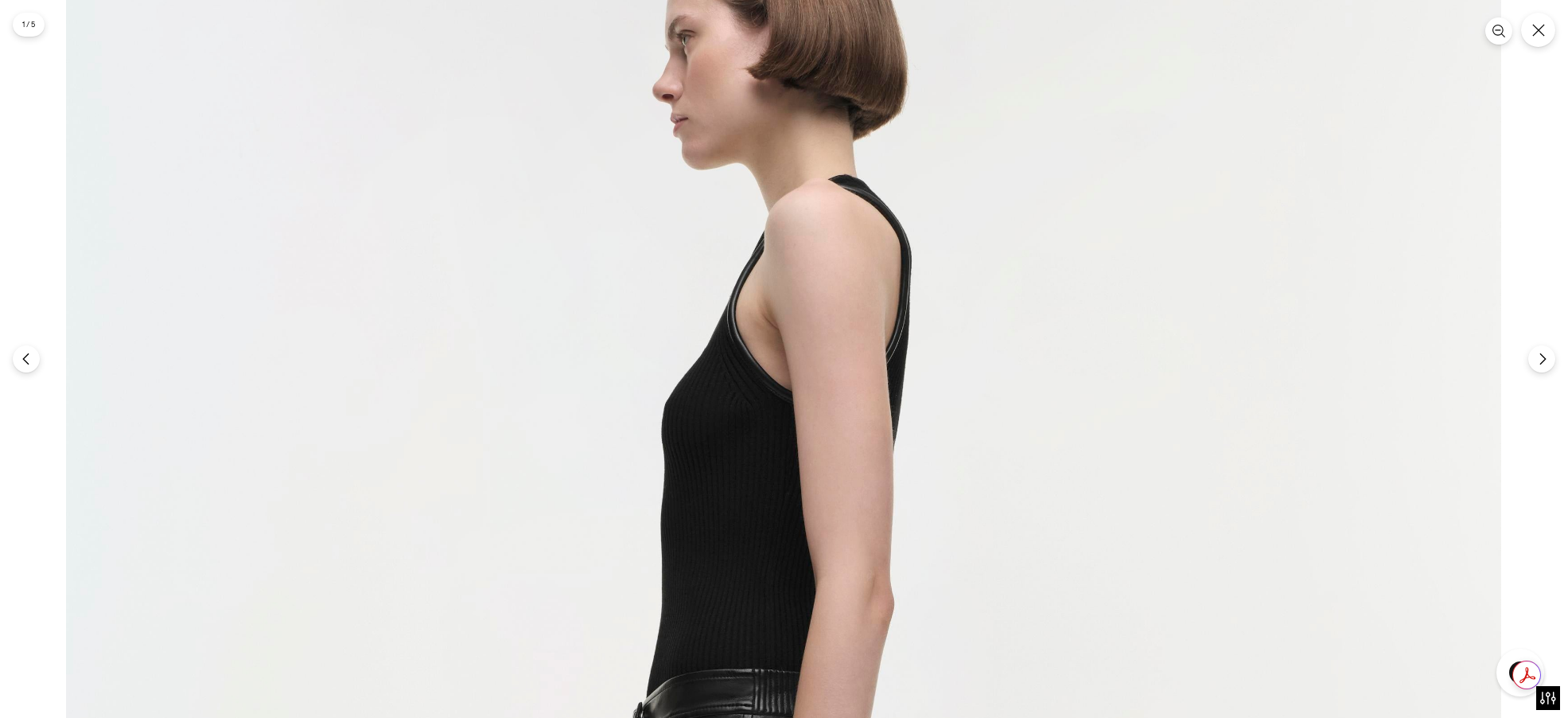
click at [1552, 348] on div at bounding box center [784, 359] width 1568 height 718
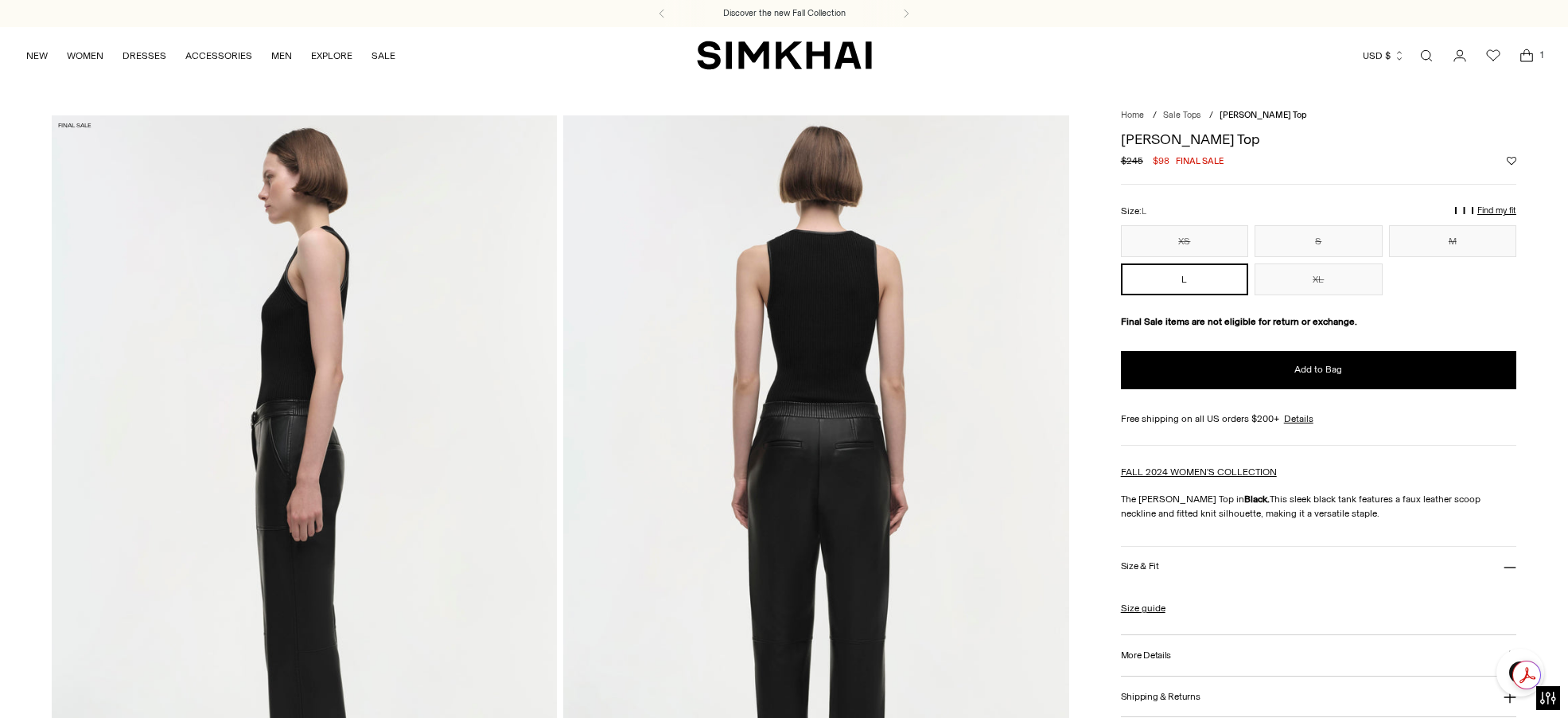
click at [831, 291] on img at bounding box center [816, 494] width 505 height 758
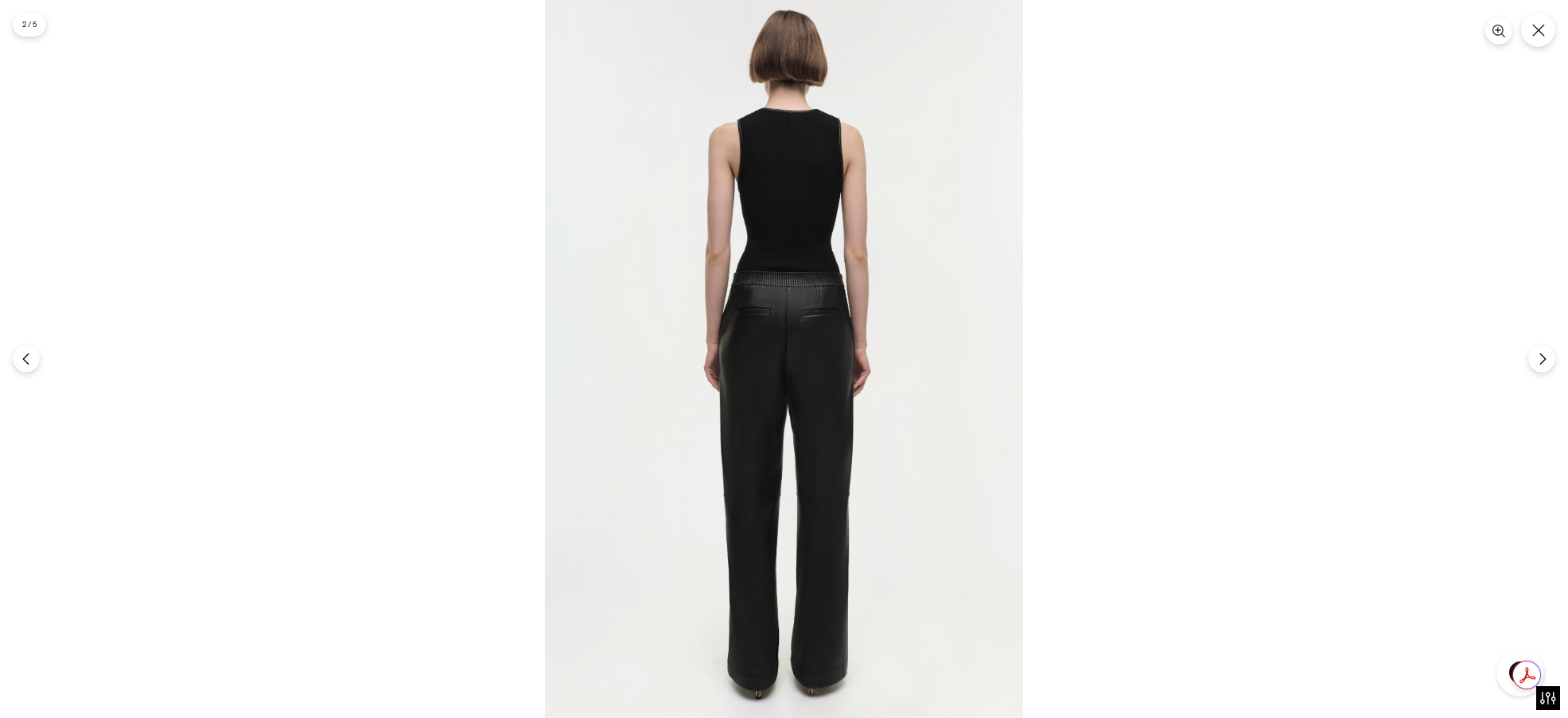
click at [804, 153] on img at bounding box center [784, 359] width 478 height 718
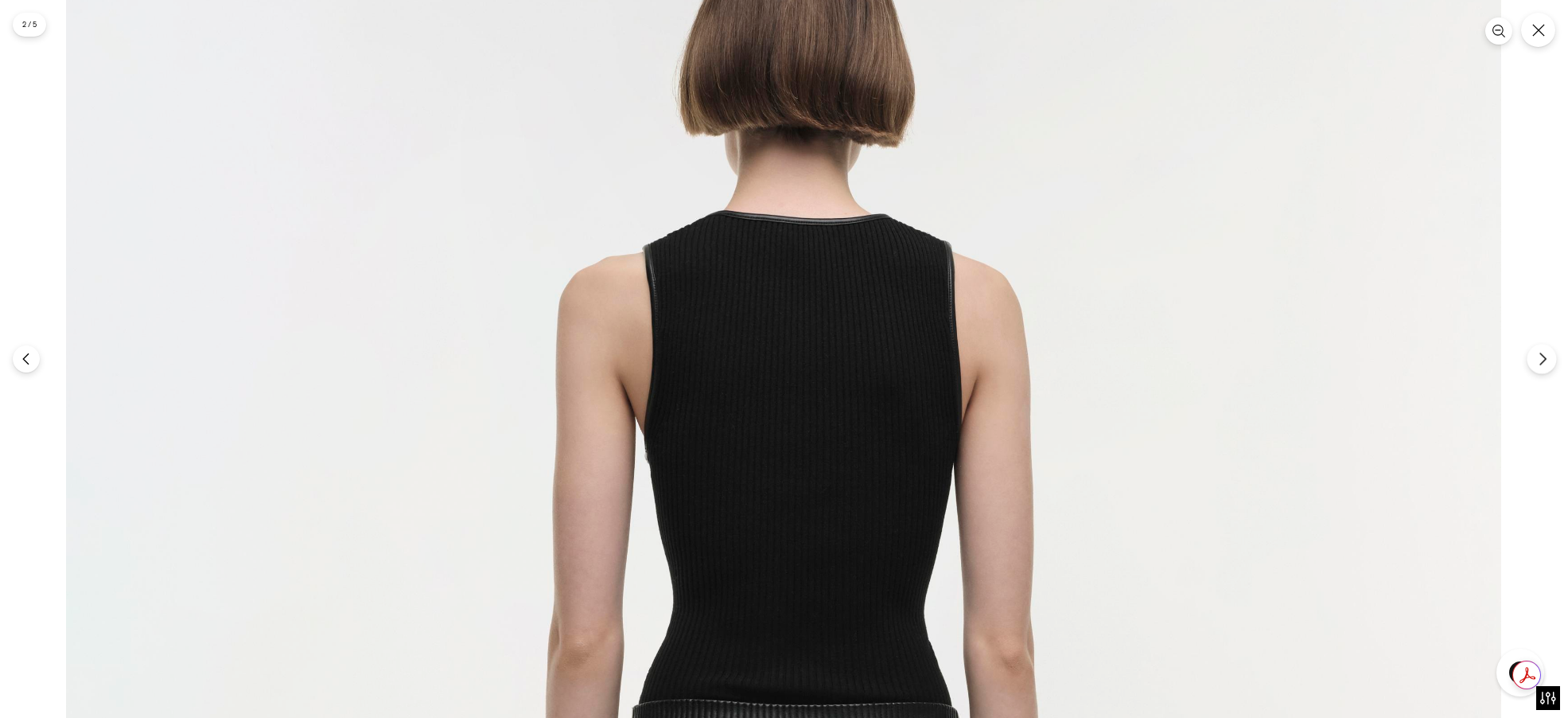
click at [1544, 360] on icon "Next" at bounding box center [1543, 359] width 15 height 15
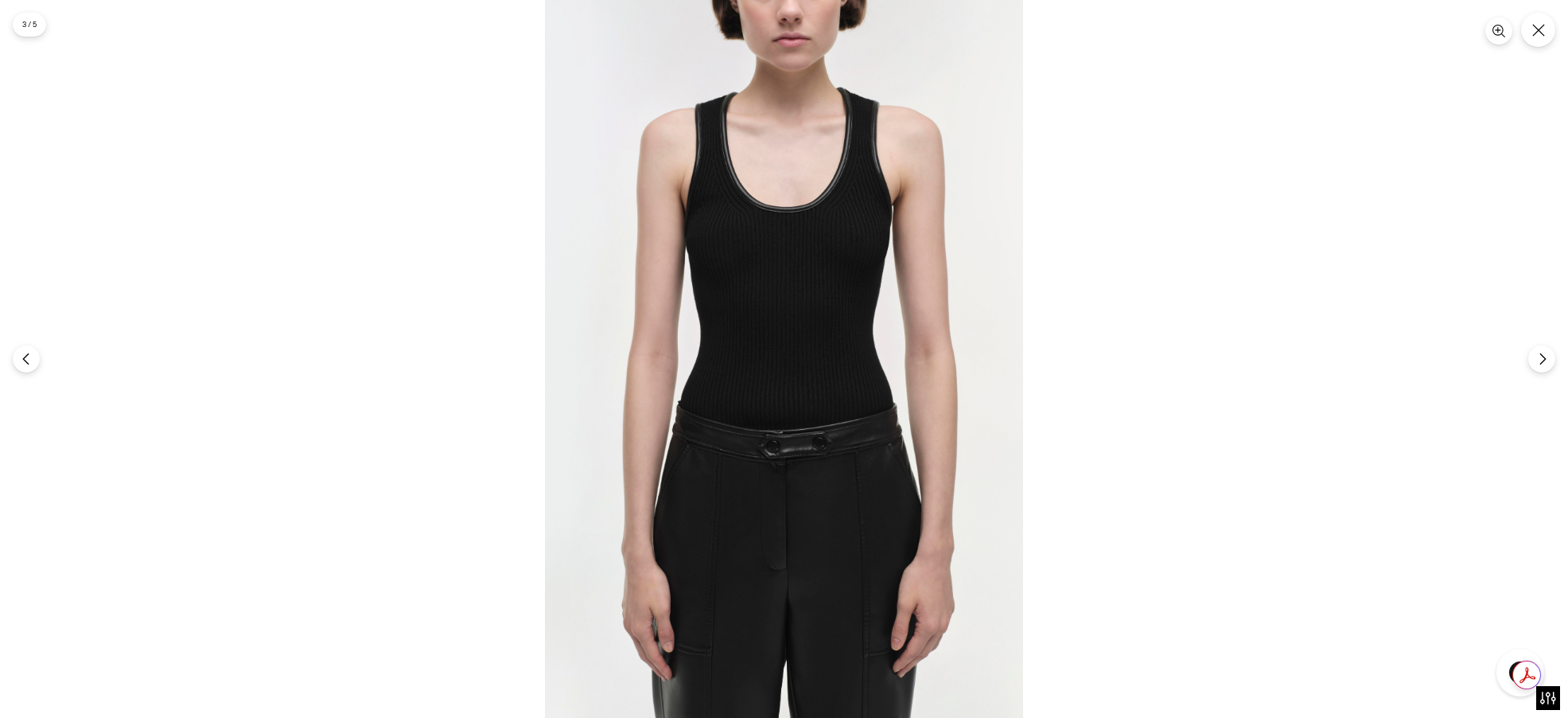
click at [861, 144] on img at bounding box center [784, 359] width 478 height 718
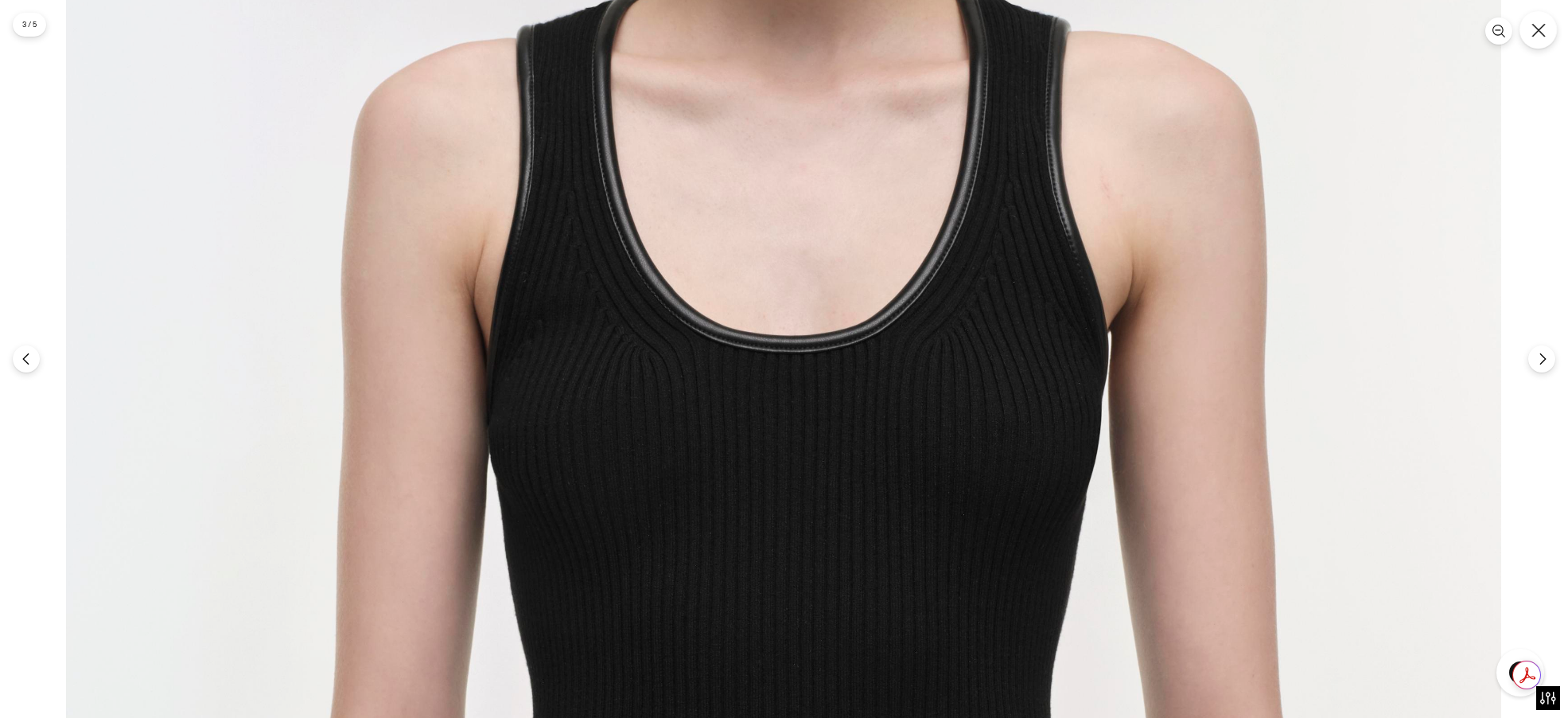
click at [1539, 27] on icon "Close" at bounding box center [1539, 31] width 15 height 15
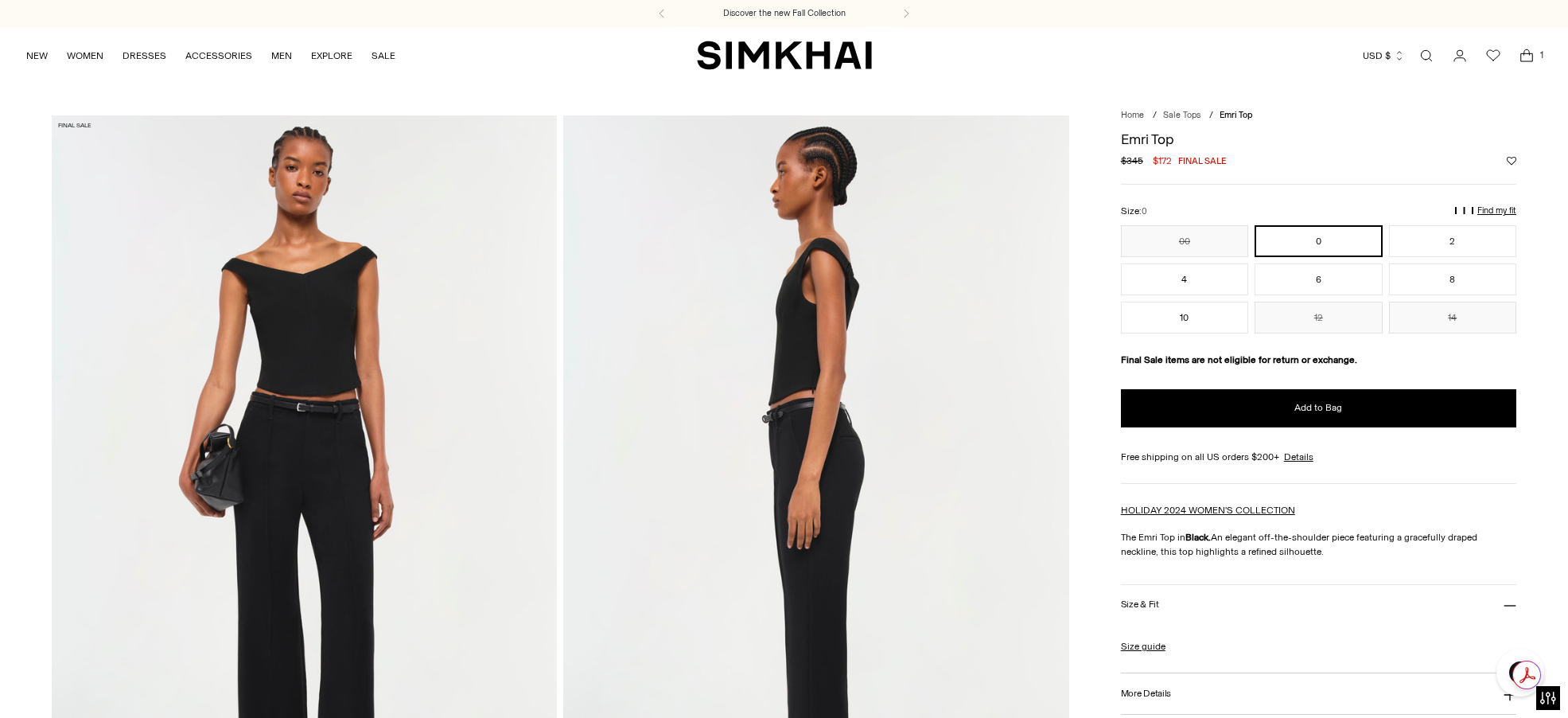
click at [266, 298] on img at bounding box center [304, 494] width 505 height 758
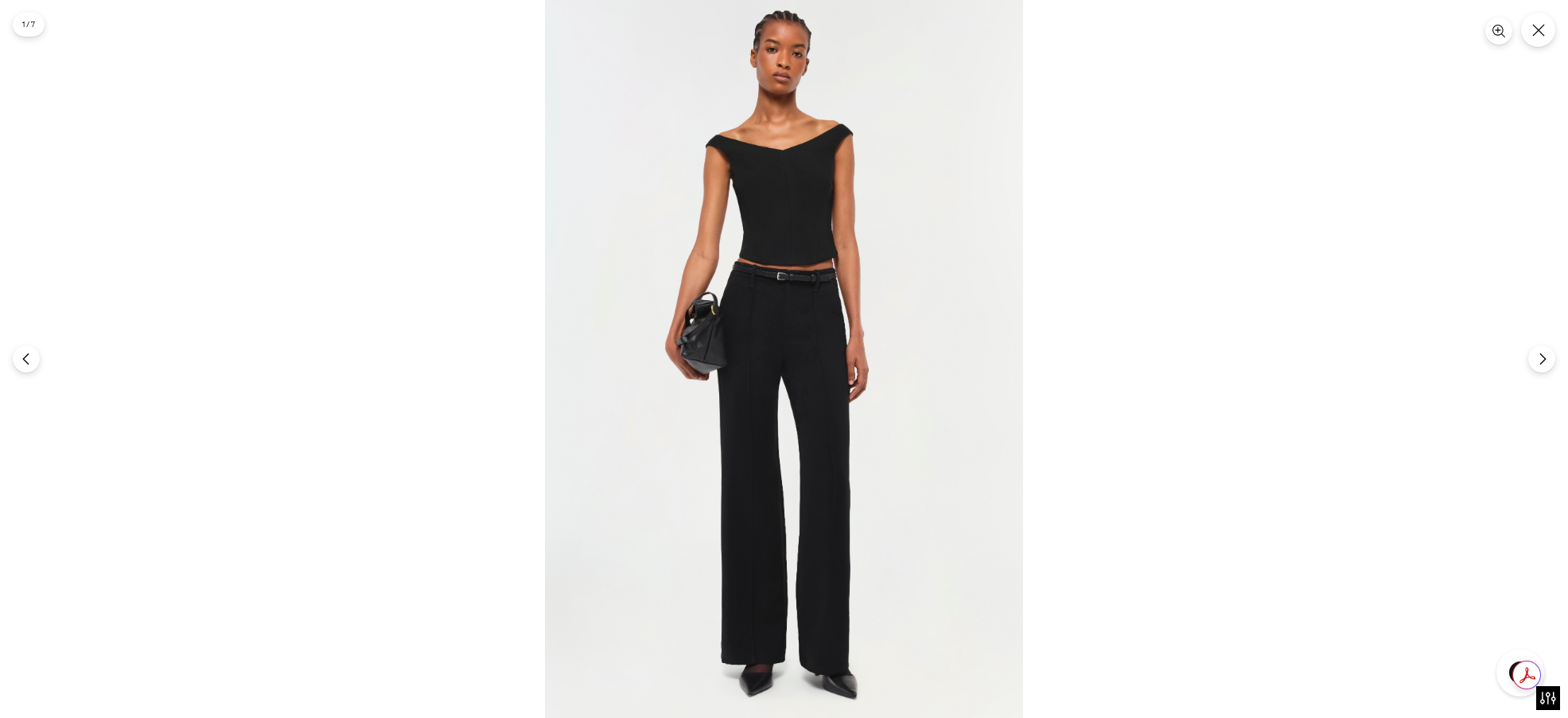
click at [843, 218] on img at bounding box center [784, 359] width 478 height 718
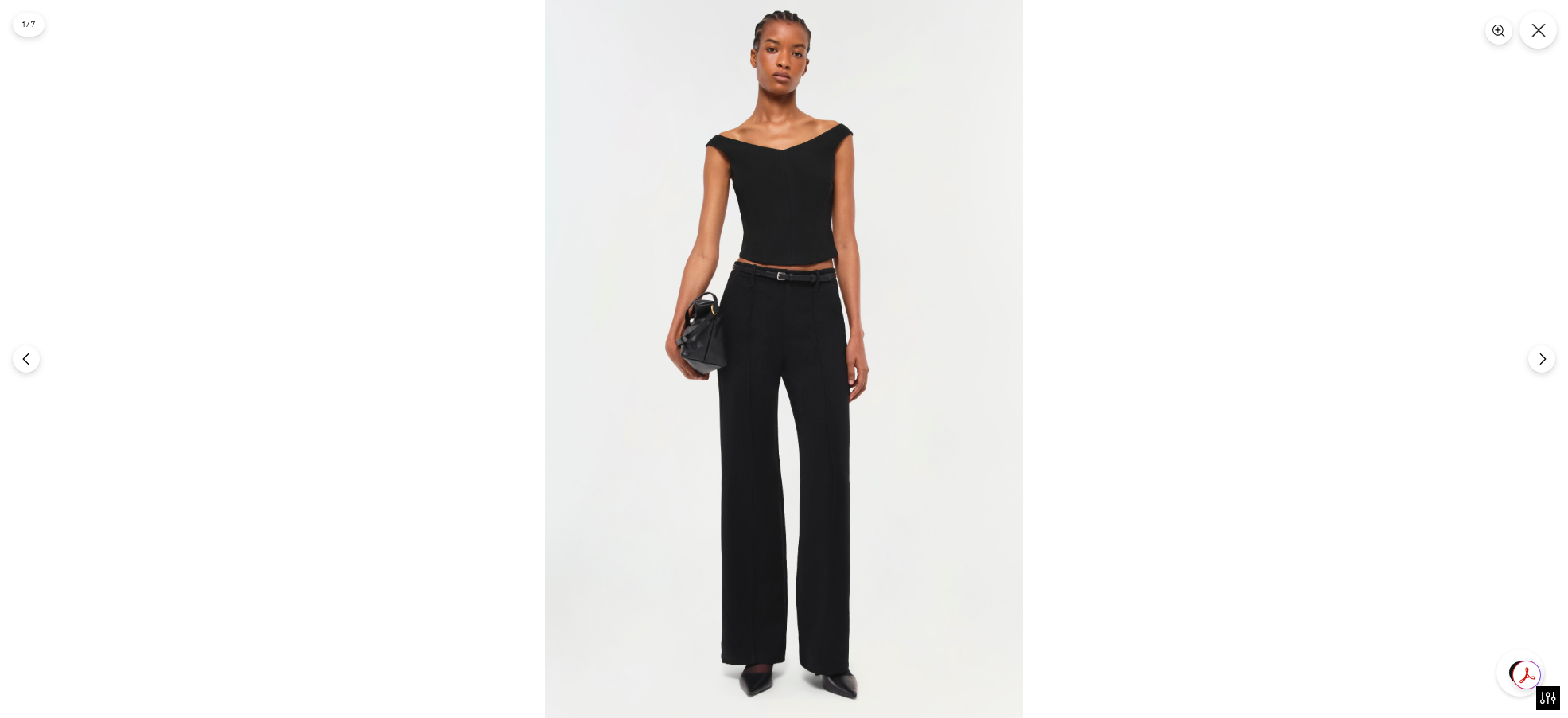
click at [1542, 33] on icon "Close" at bounding box center [1538, 30] width 14 height 14
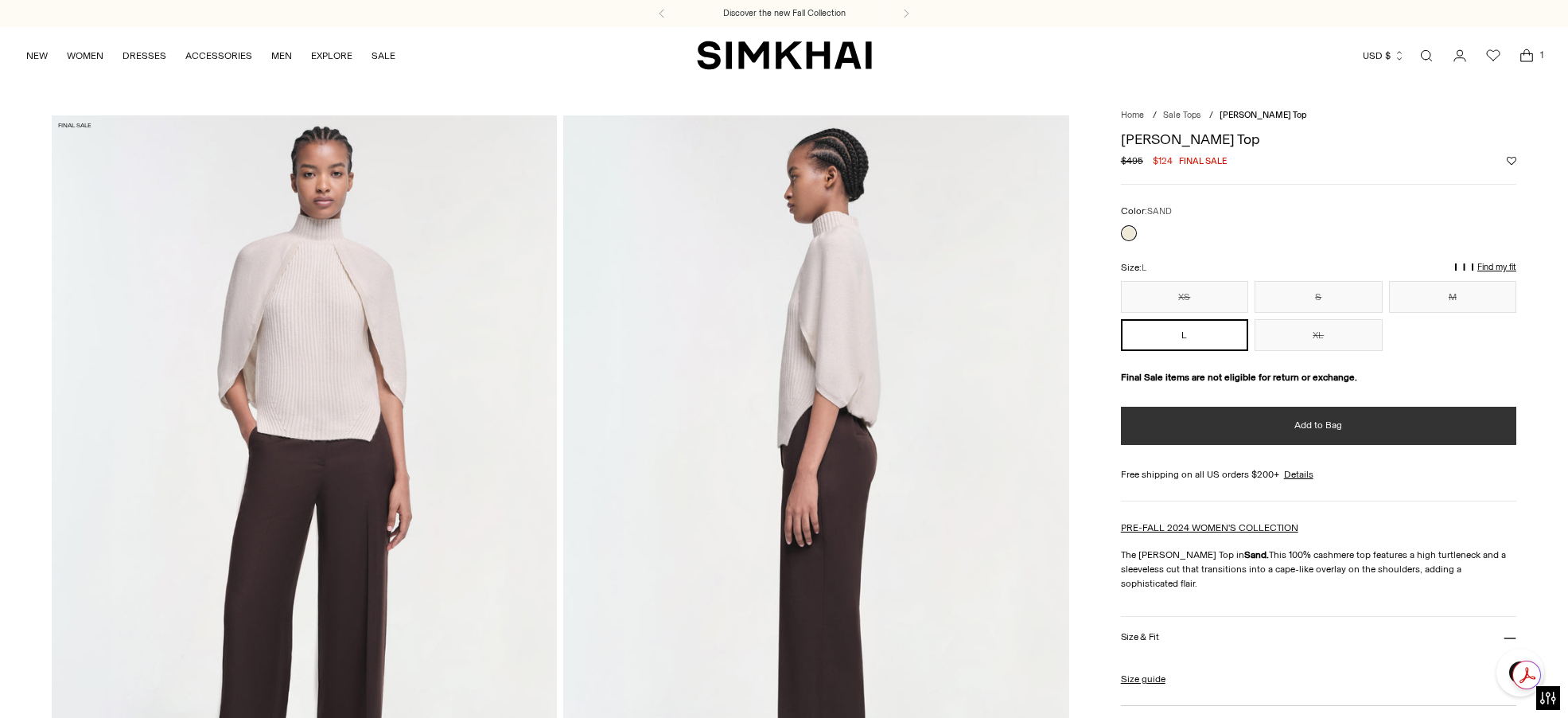
click at [1259, 430] on button "Add to Bag" at bounding box center [1319, 426] width 396 height 38
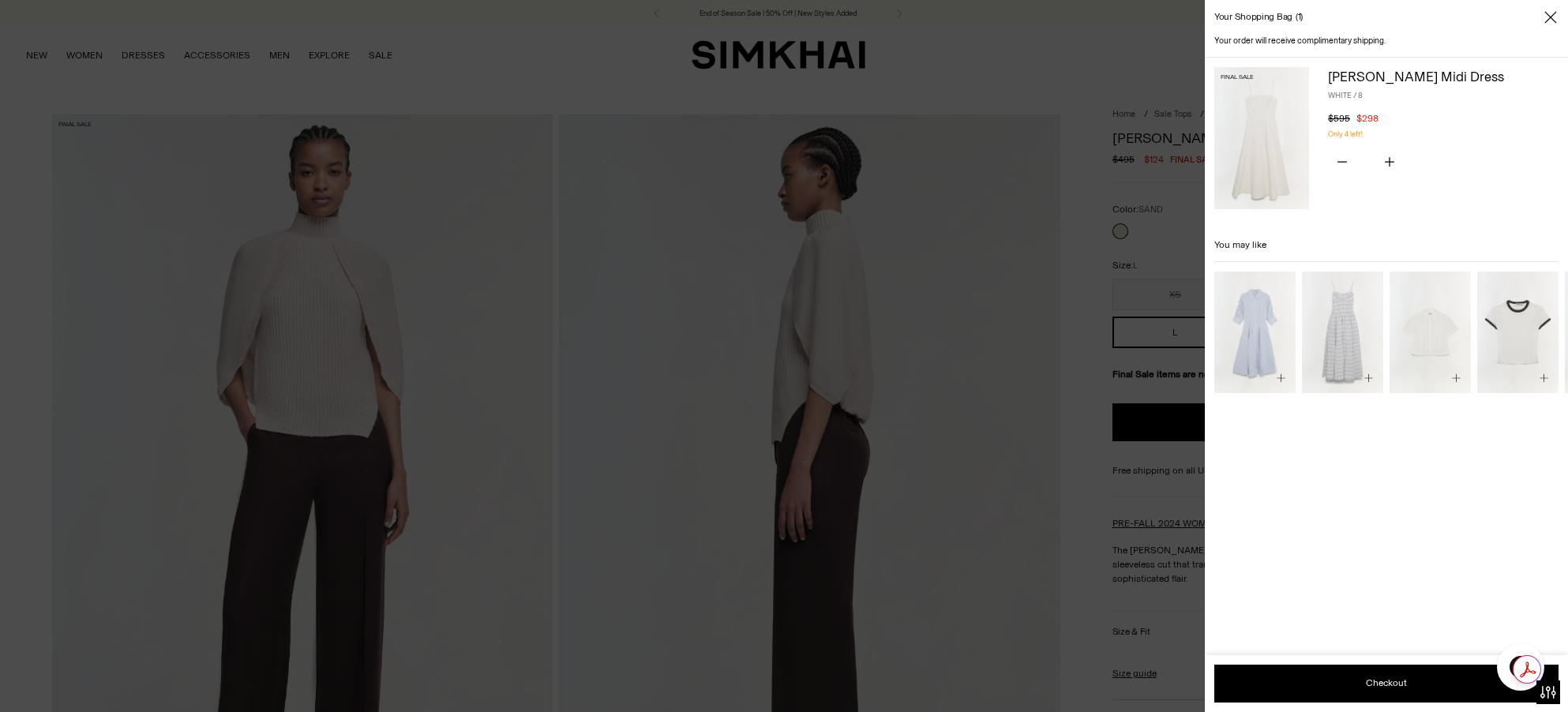
click at [358, 350] on div at bounding box center [784, 356] width 1568 height 712
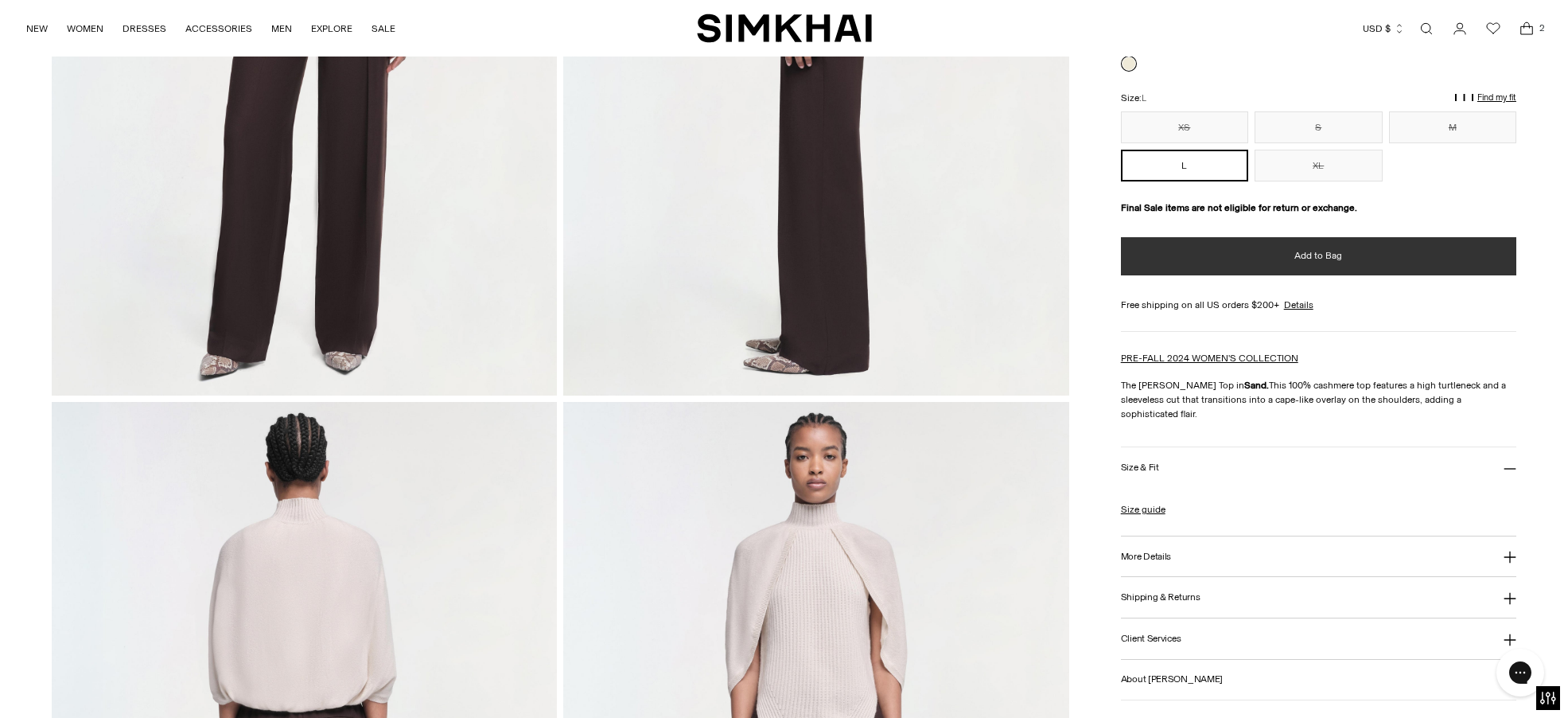
scroll to position [796, 0]
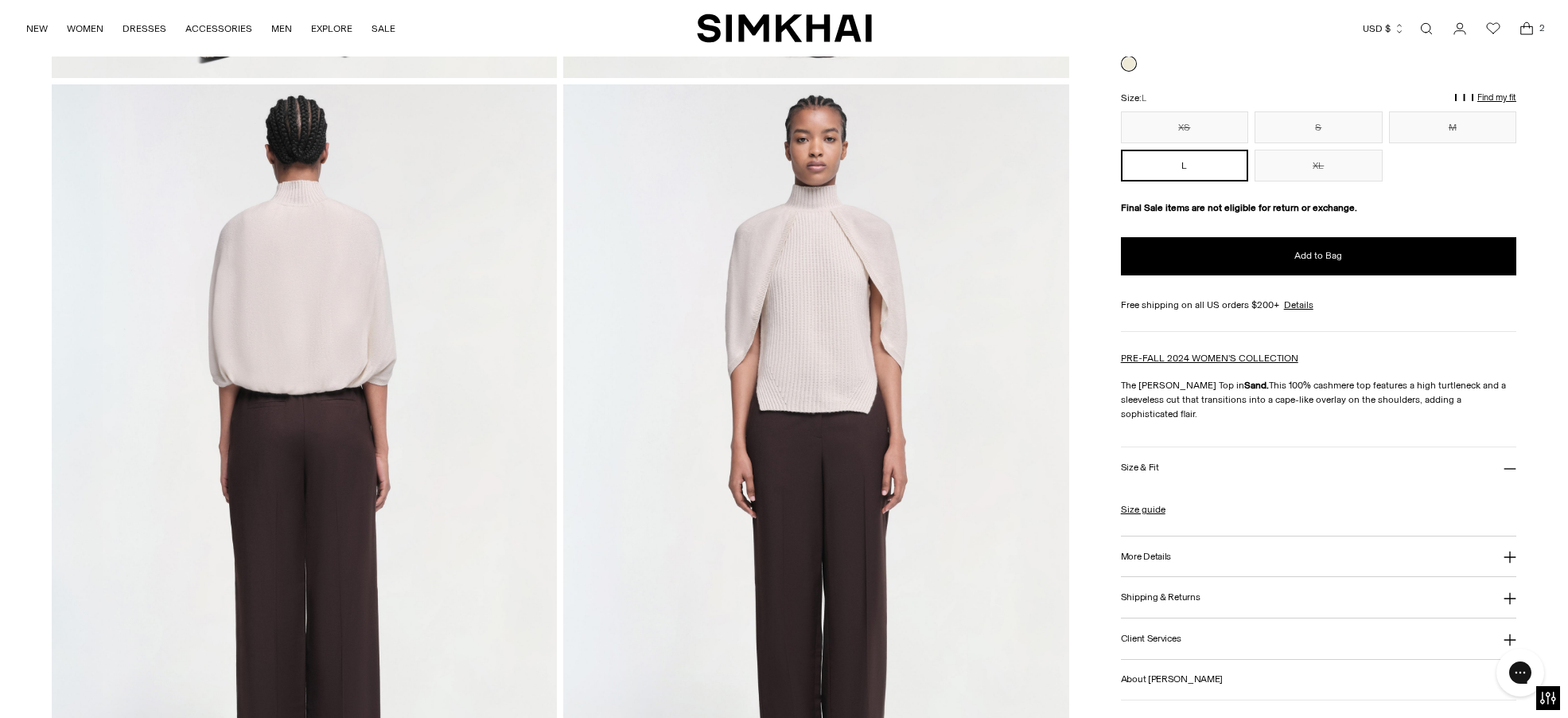
click at [379, 328] on img at bounding box center [304, 463] width 505 height 758
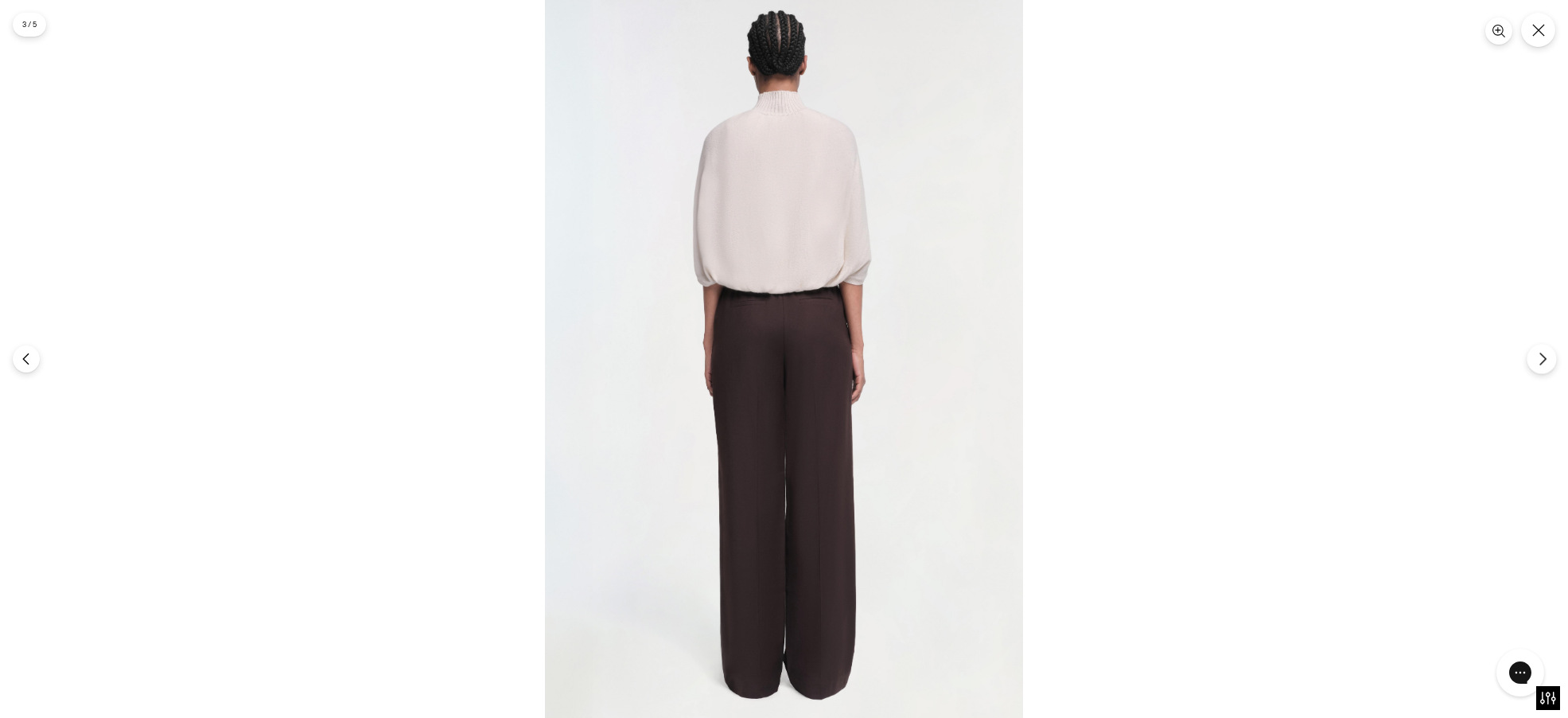
click at [1532, 361] on button "Next" at bounding box center [1541, 359] width 29 height 29
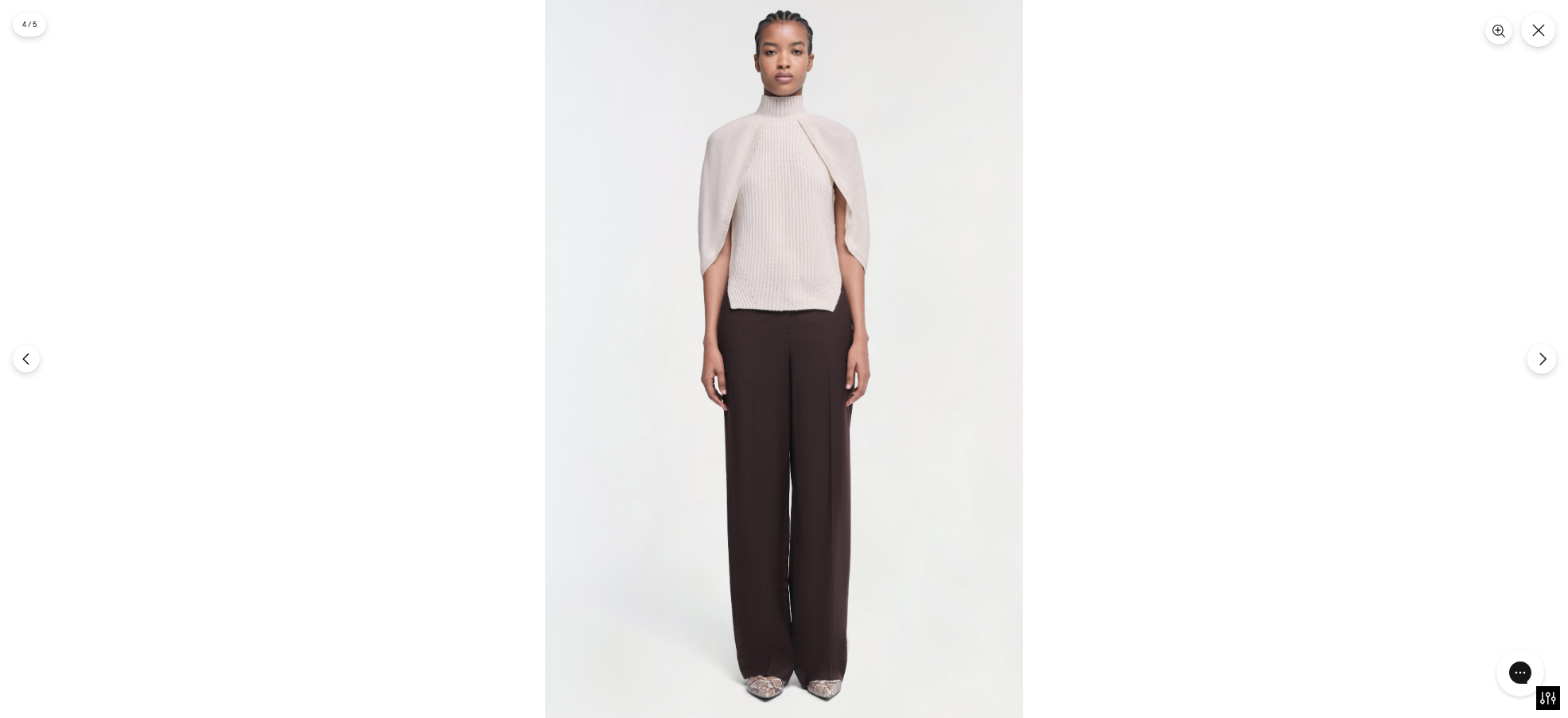
click at [1532, 361] on button "Next" at bounding box center [1541, 359] width 29 height 29
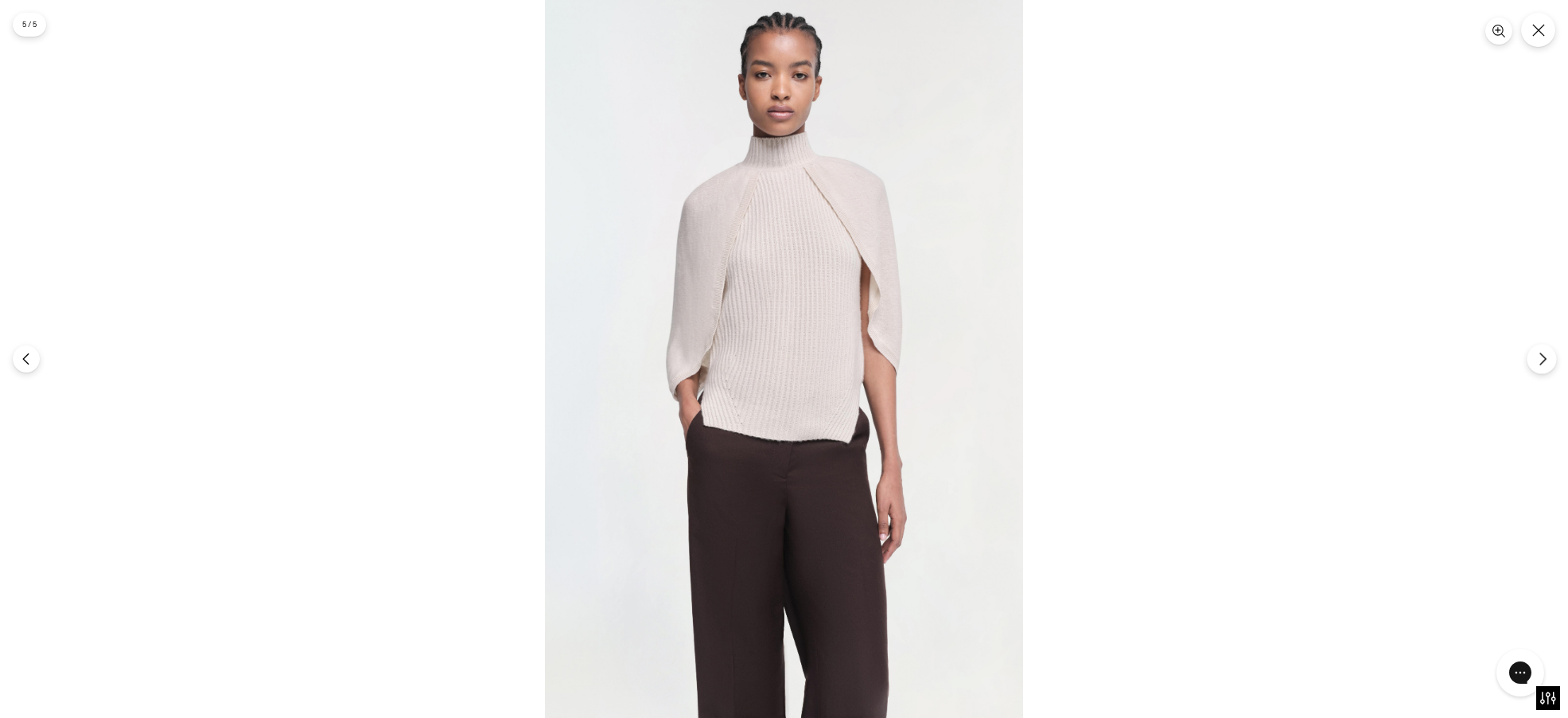
click at [1532, 361] on button "Next" at bounding box center [1541, 359] width 29 height 29
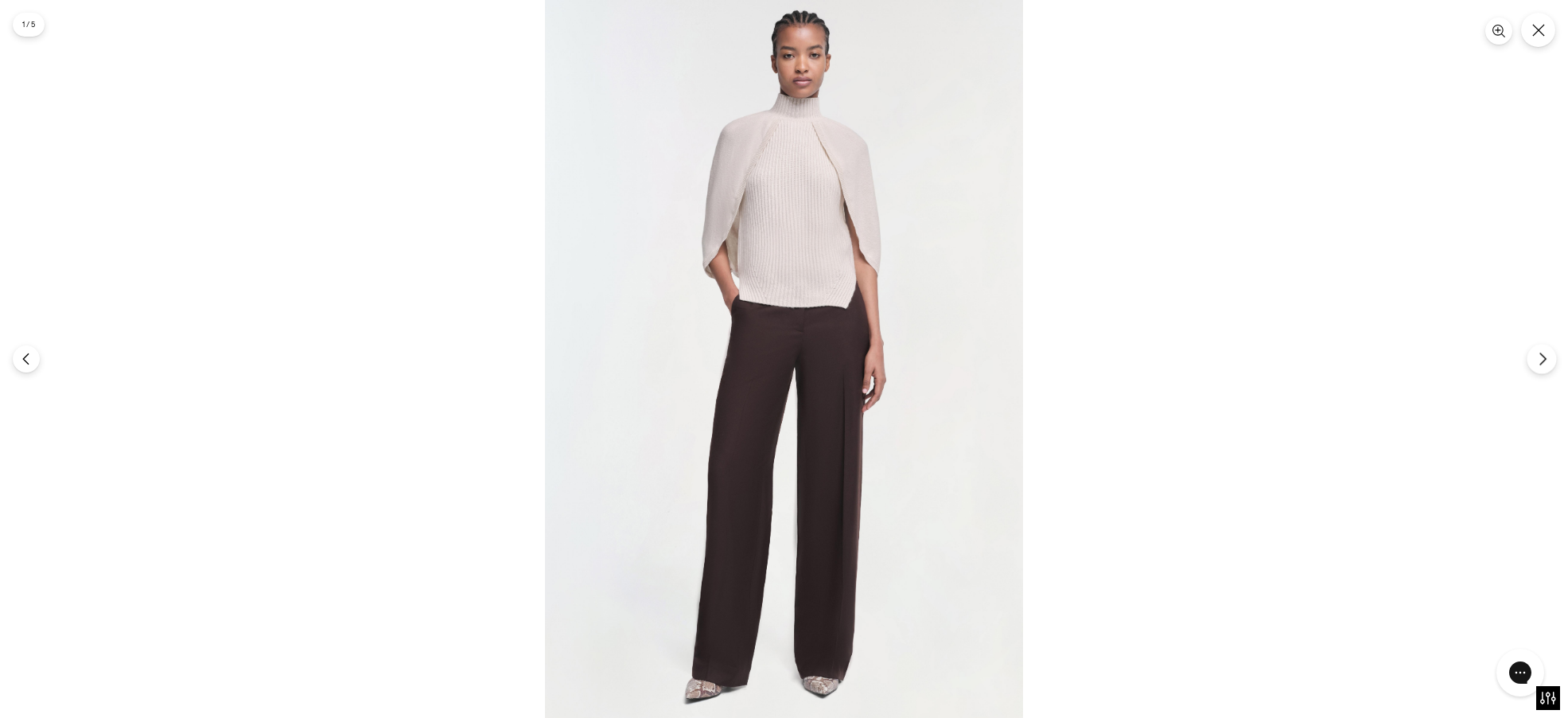
click at [1532, 361] on button "Next" at bounding box center [1541, 359] width 29 height 29
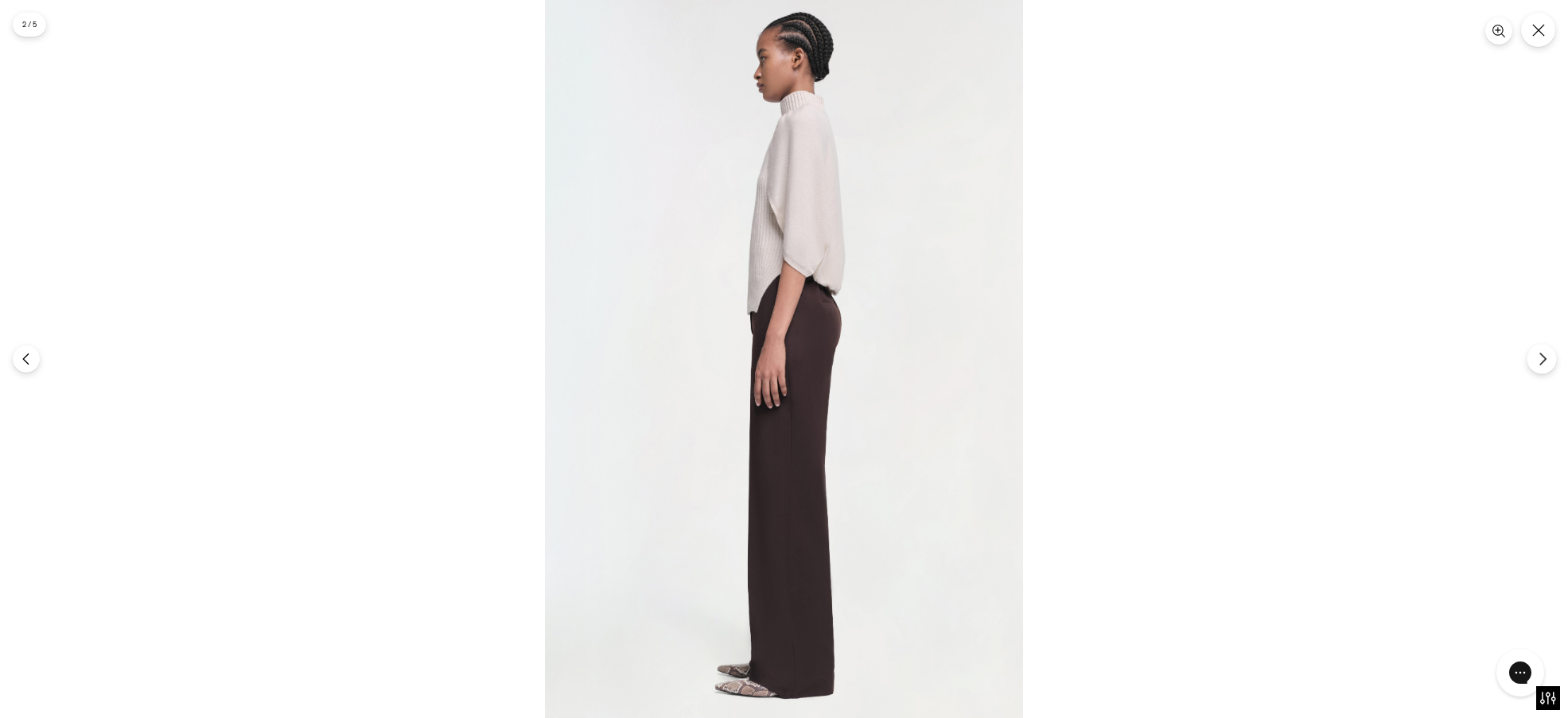
click at [1532, 361] on button "Next" at bounding box center [1541, 359] width 29 height 29
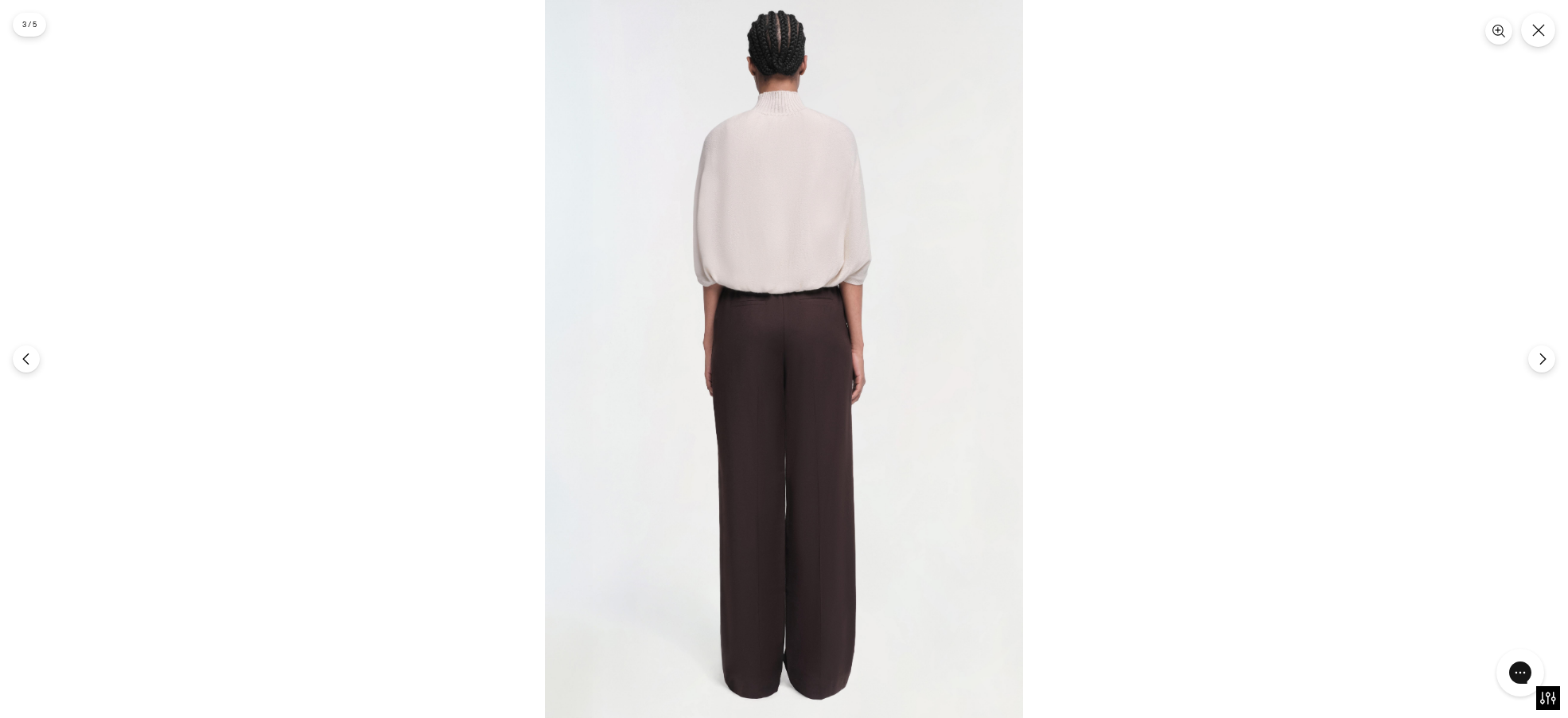
click at [1544, 47] on div at bounding box center [784, 359] width 1568 height 718
